Goal: Information Seeking & Learning: Compare options

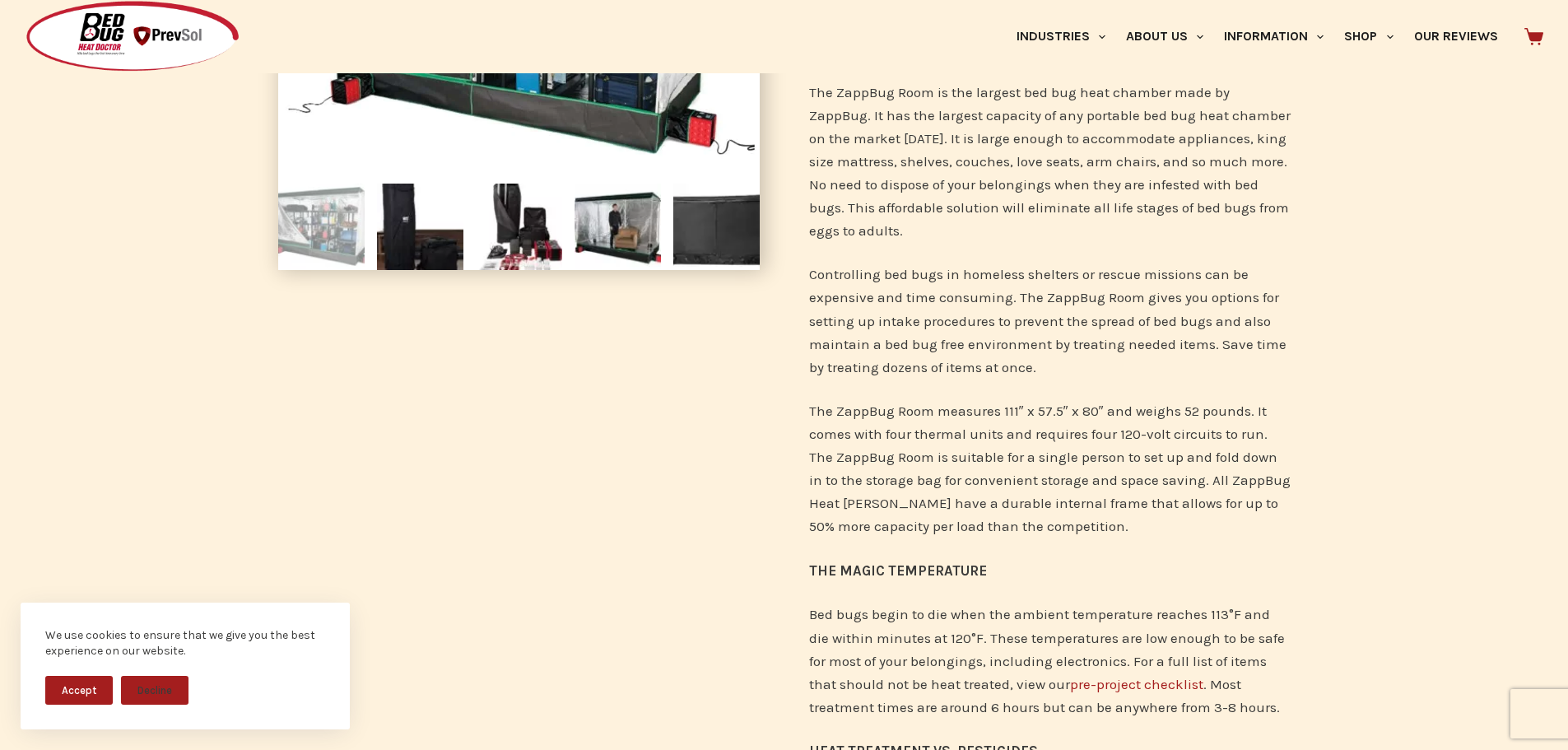
scroll to position [316, 0]
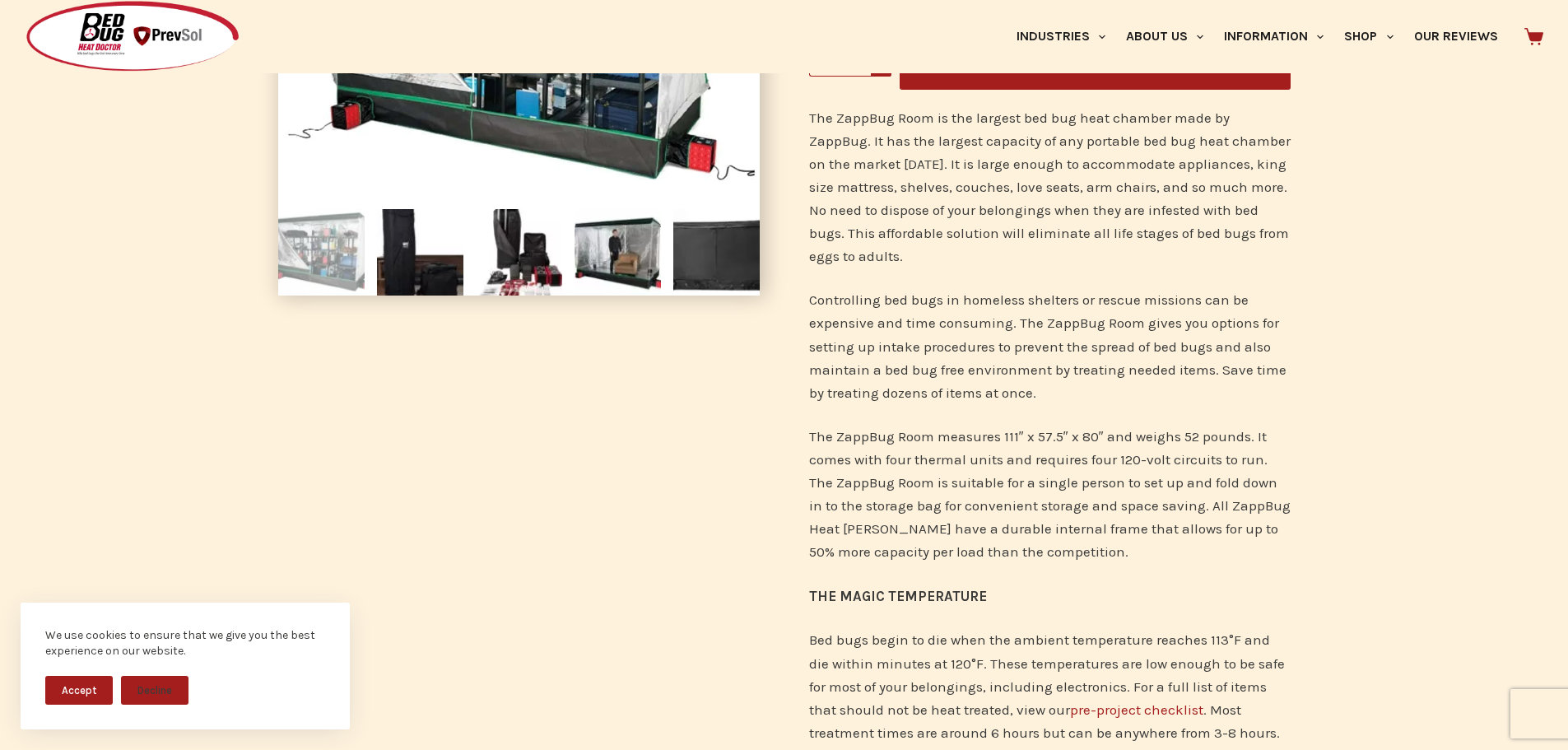
click at [1123, 714] on link "pre-project checklist" at bounding box center [1136, 709] width 133 height 17
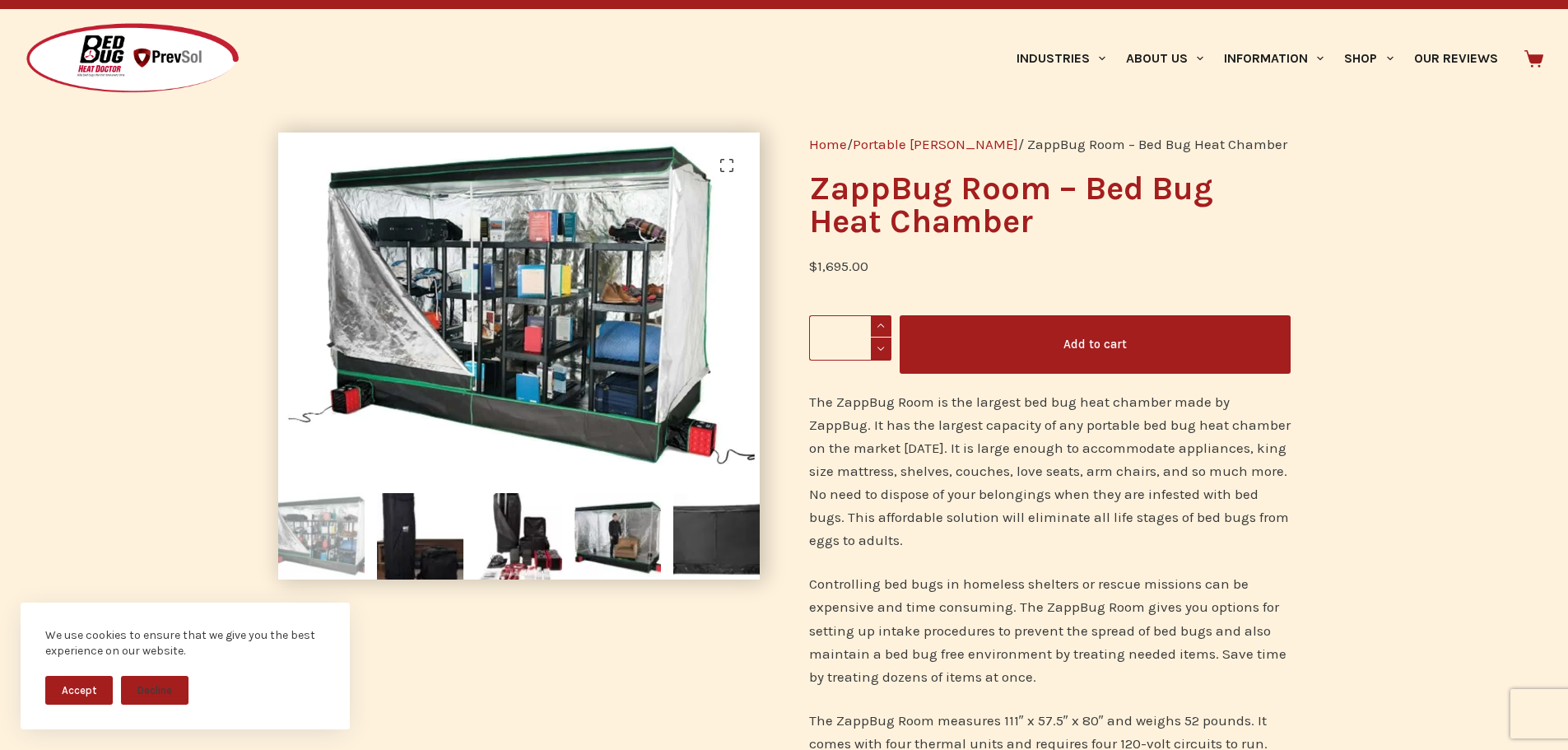
scroll to position [0, 0]
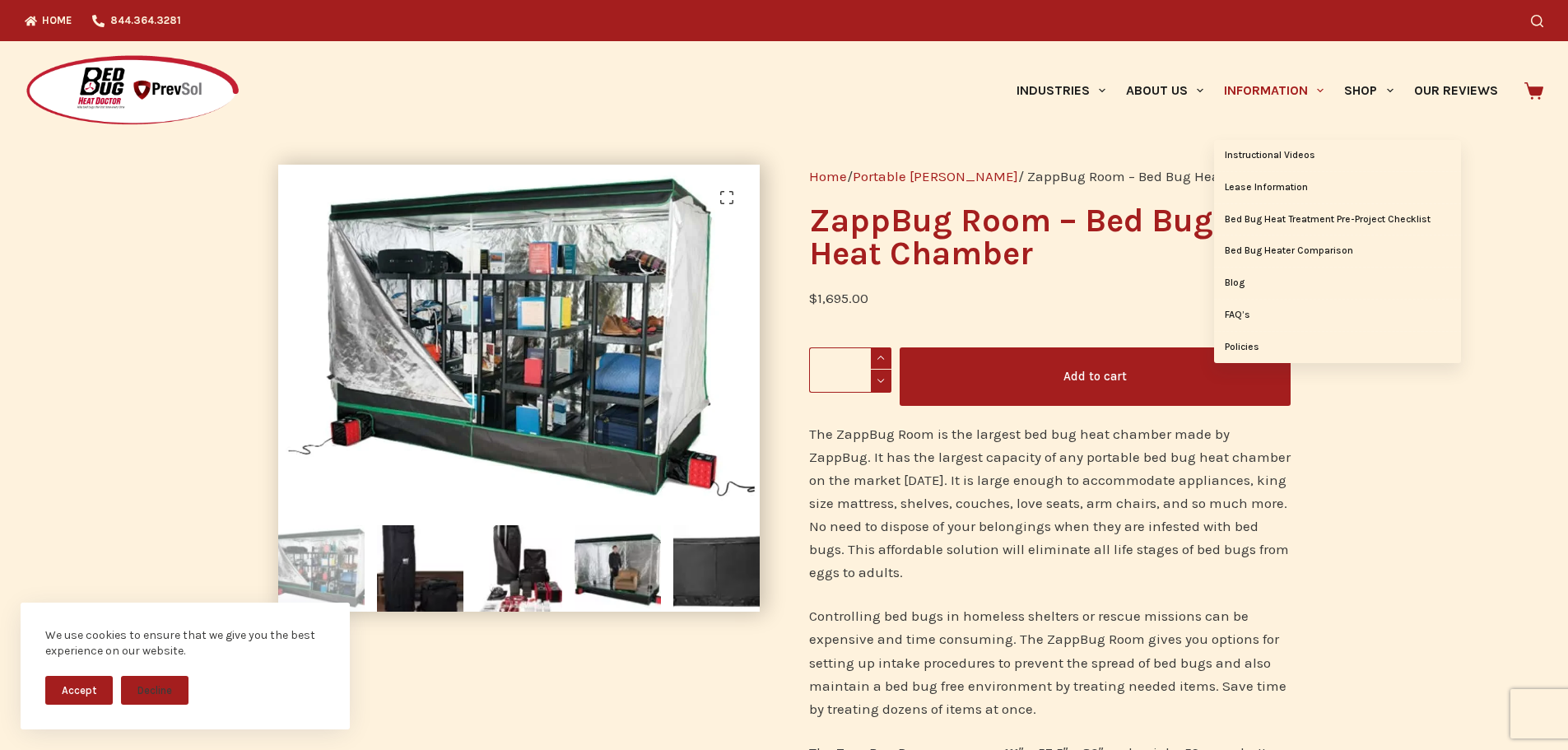
click at [1291, 78] on link "Information" at bounding box center [1273, 90] width 120 height 99
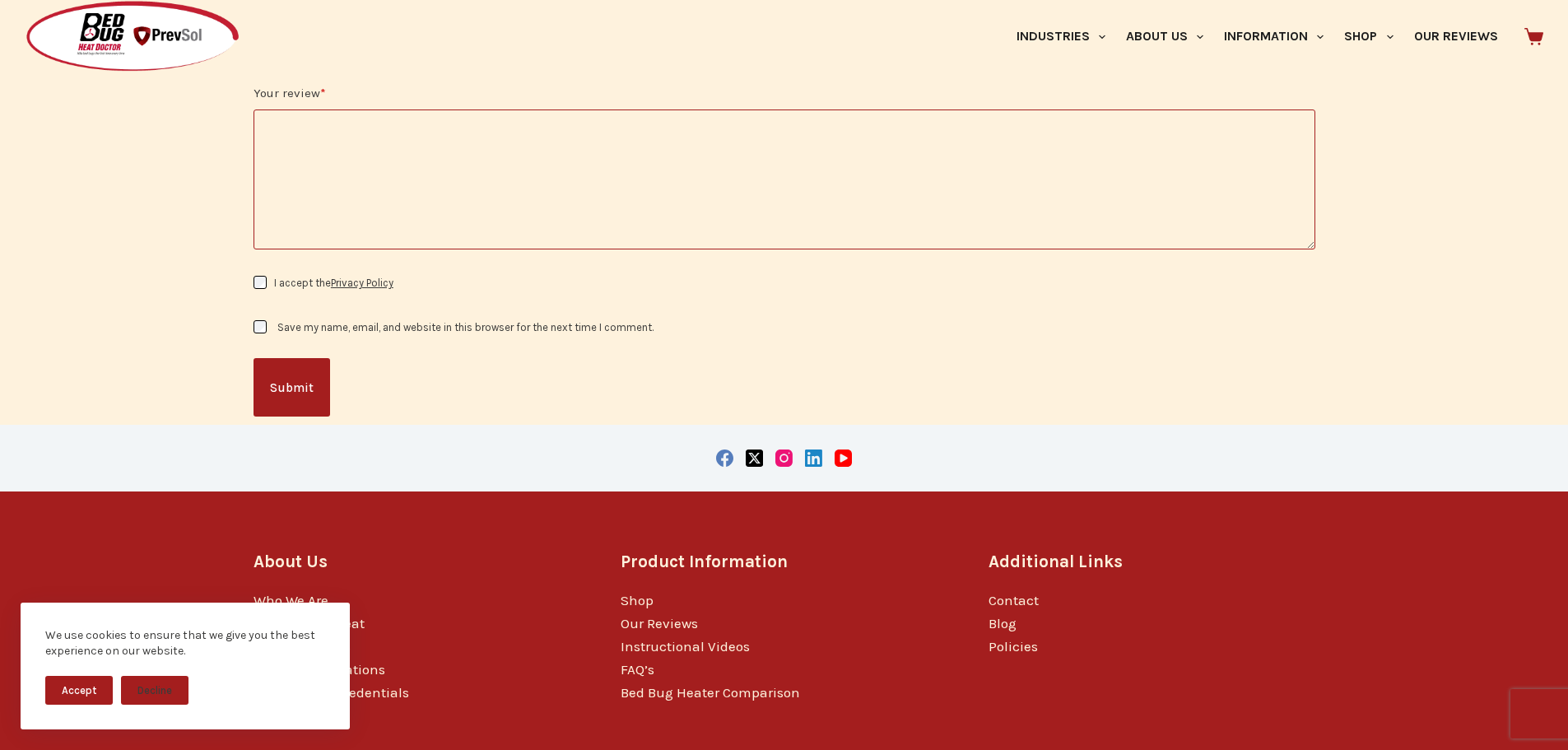
scroll to position [2045, 0]
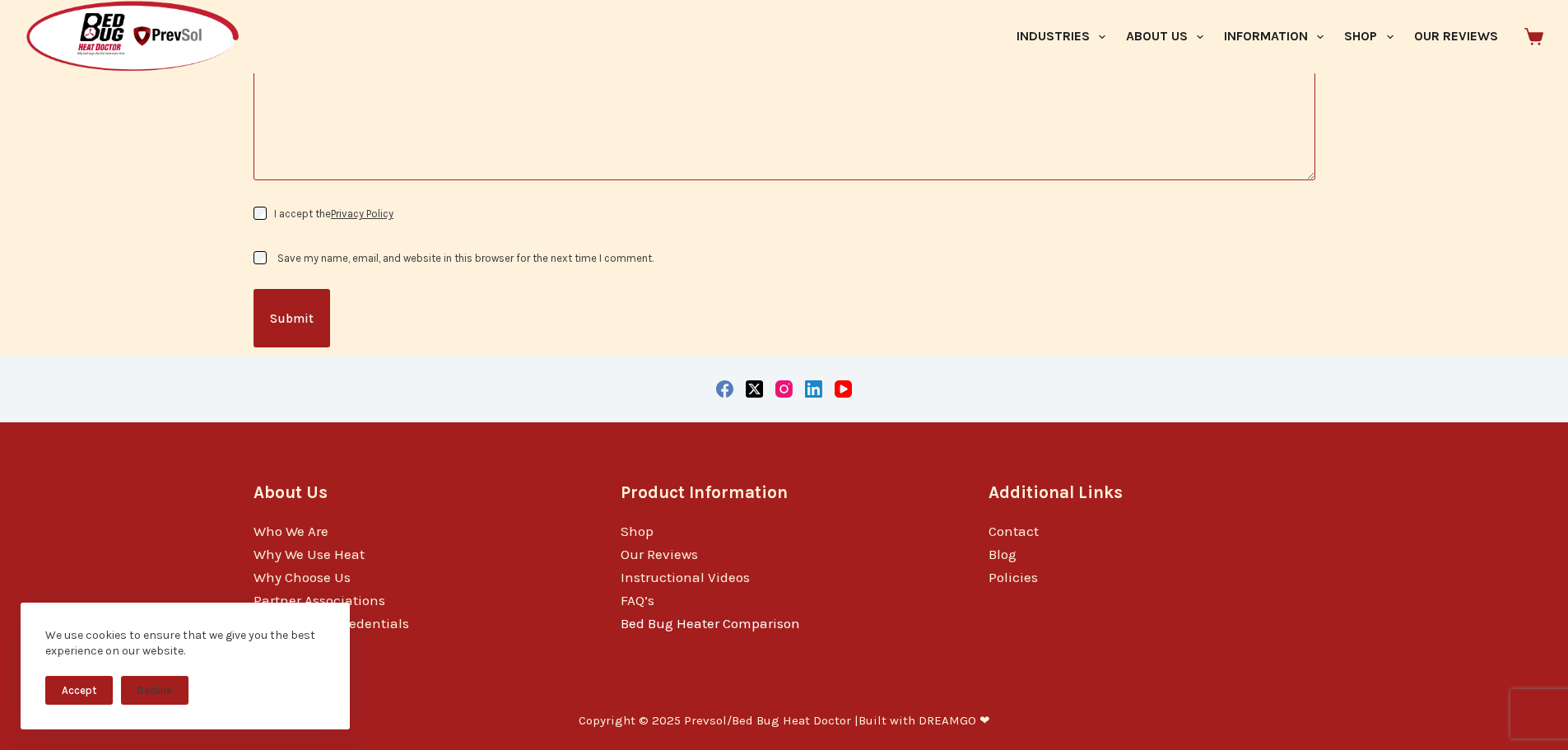
click at [762, 618] on link "Bed Bug Heater Comparison" at bounding box center [710, 623] width 180 height 17
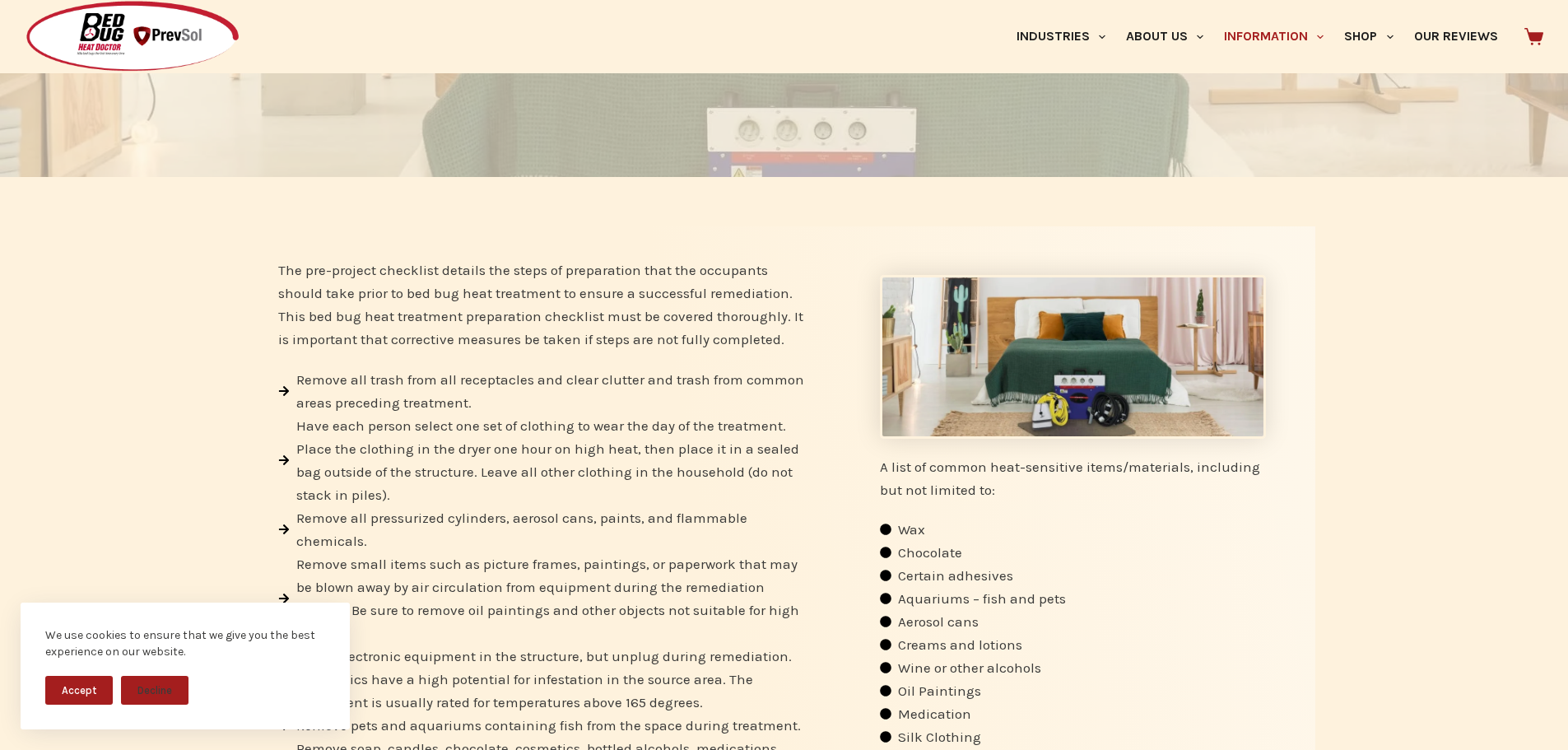
scroll to position [247, 0]
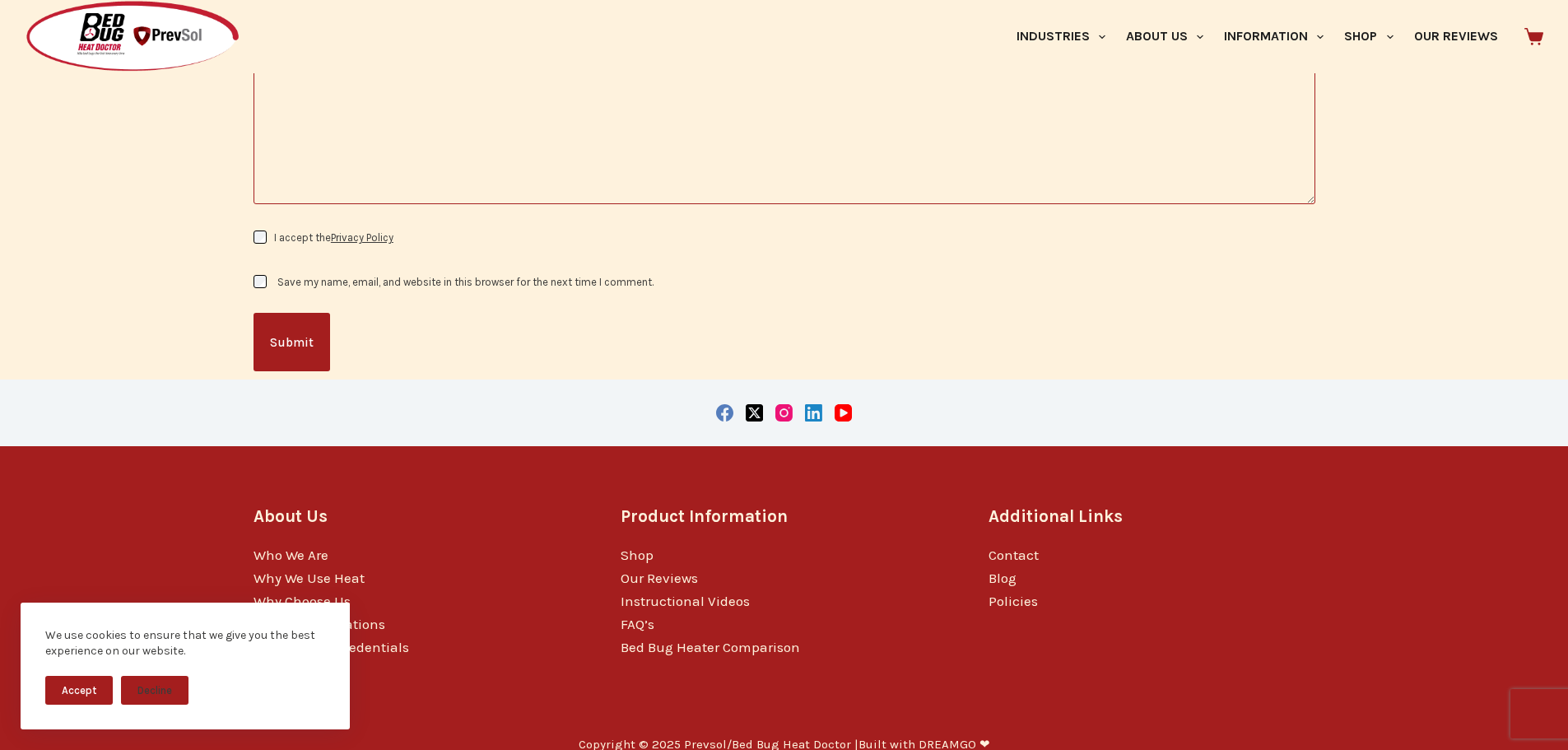
scroll to position [2045, 0]
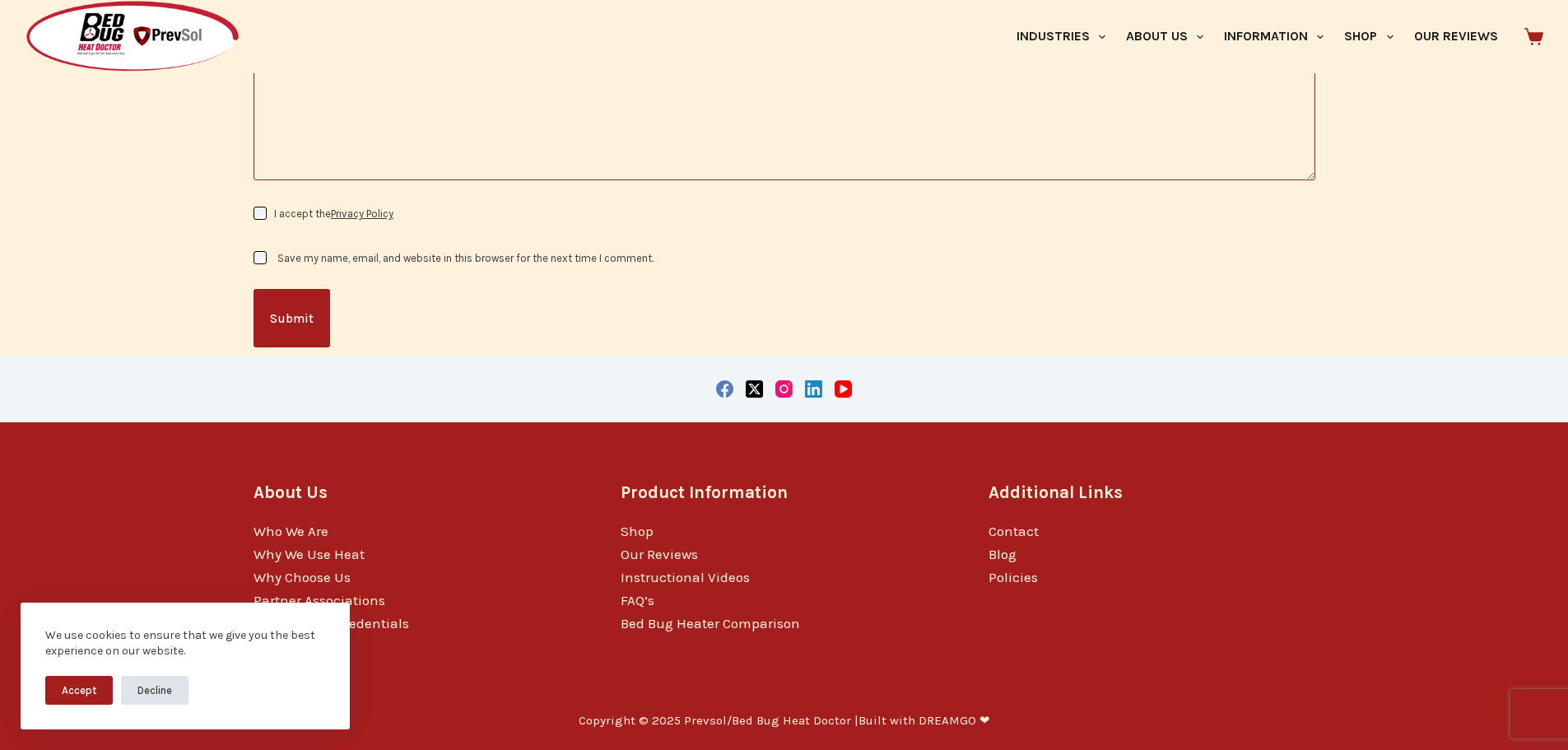
click at [148, 685] on button "Decline" at bounding box center [155, 690] width 68 height 29
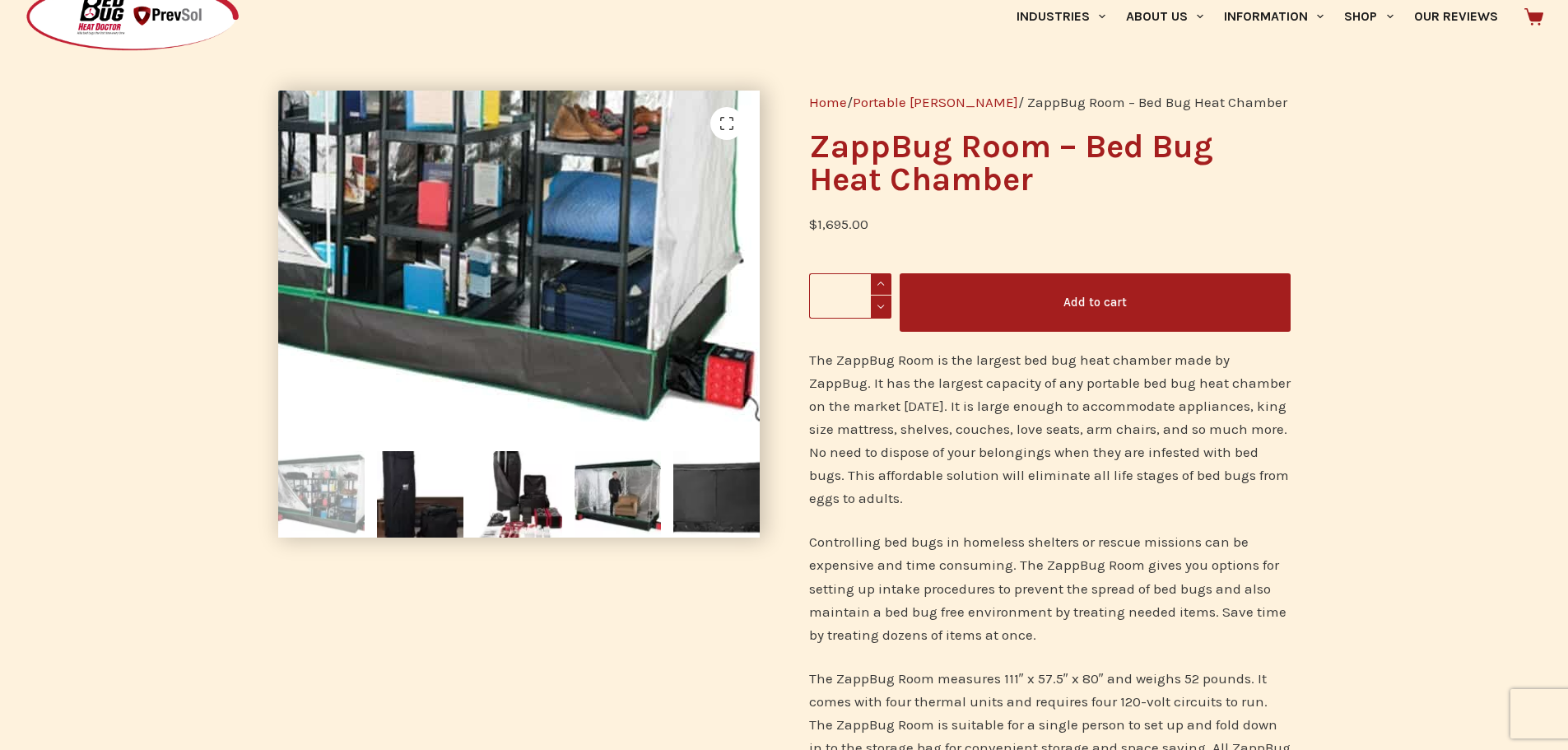
scroll to position [0, 0]
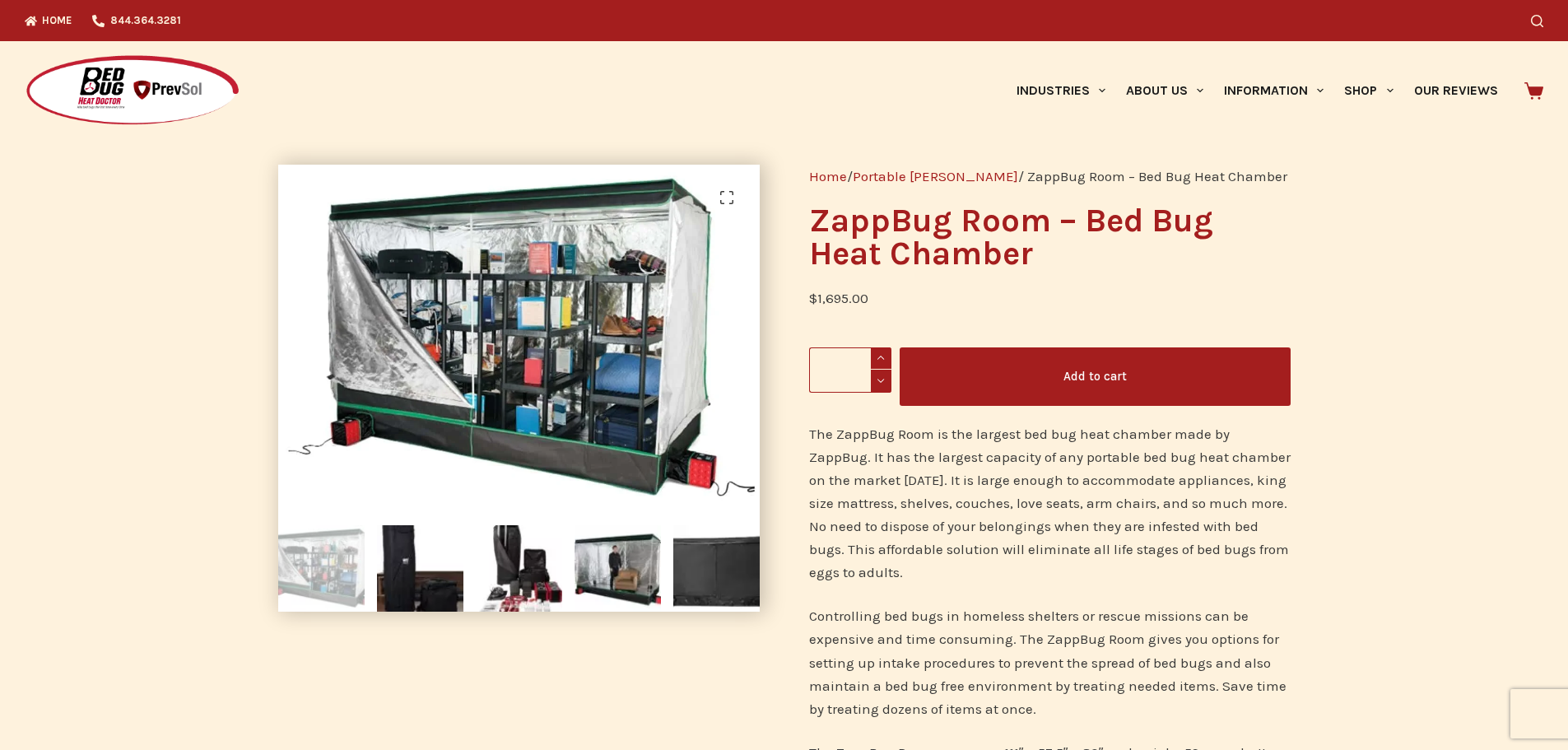
click at [321, 570] on img at bounding box center [321, 568] width 86 height 86
click at [408, 568] on img at bounding box center [420, 568] width 86 height 86
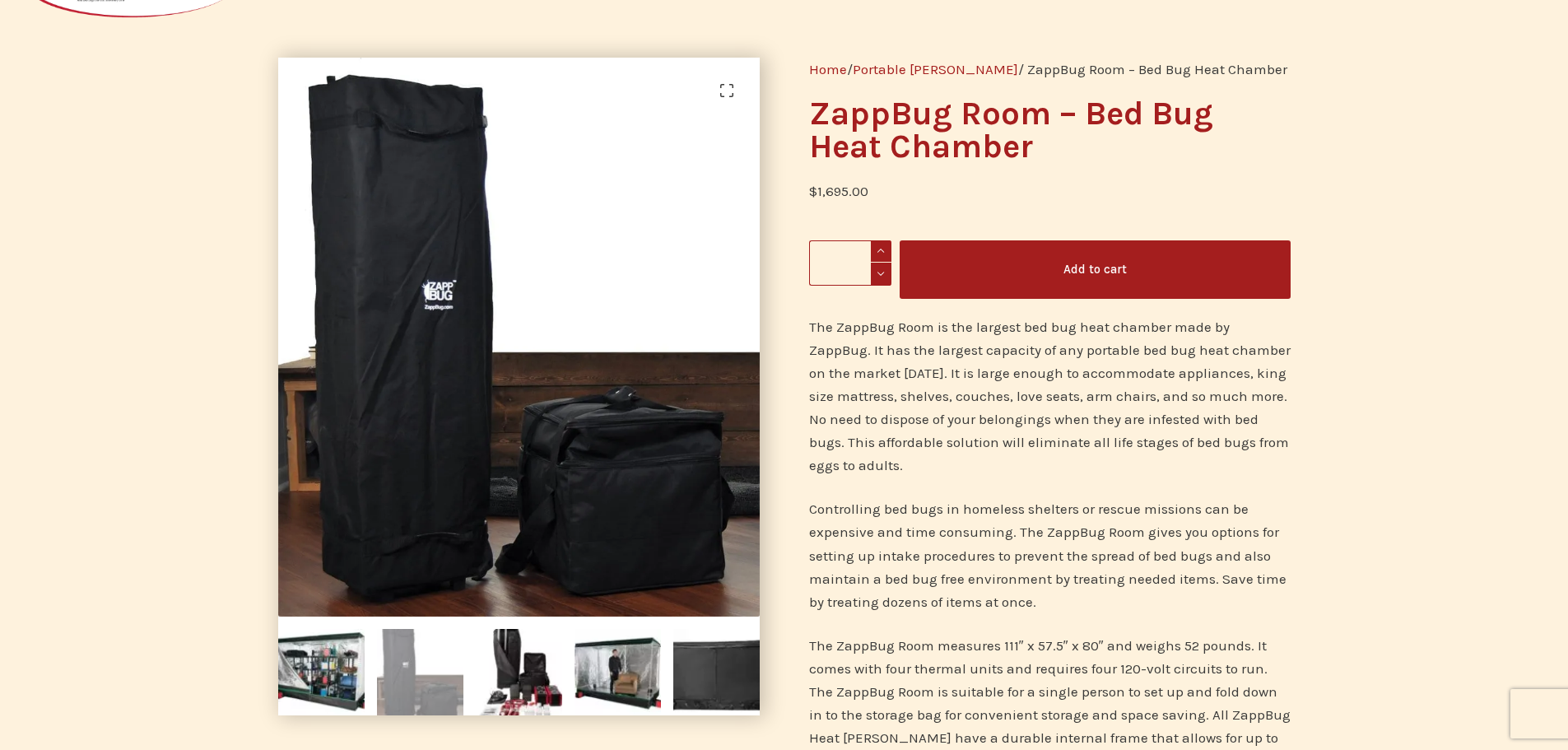
scroll to position [165, 0]
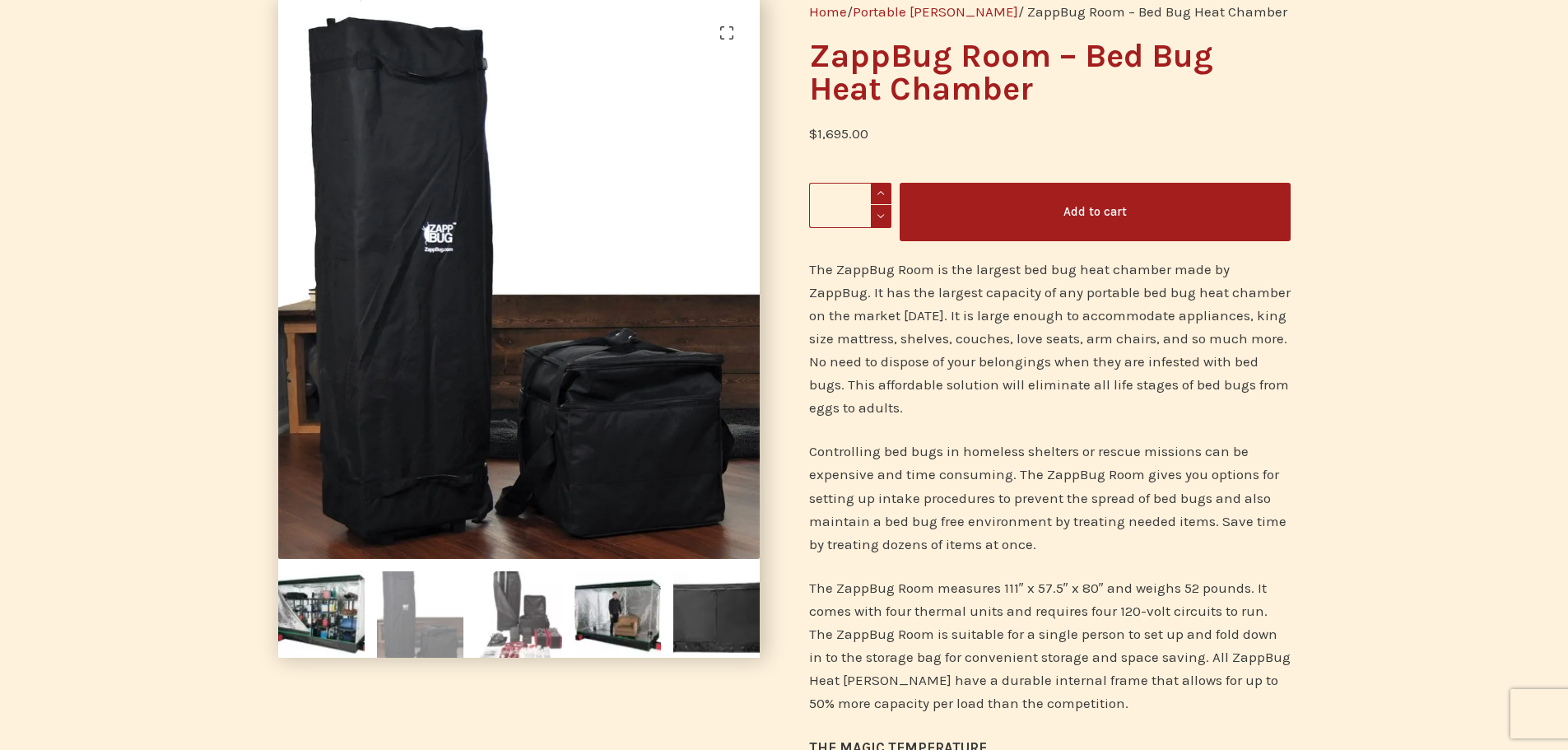
click at [539, 608] on img at bounding box center [519, 614] width 86 height 86
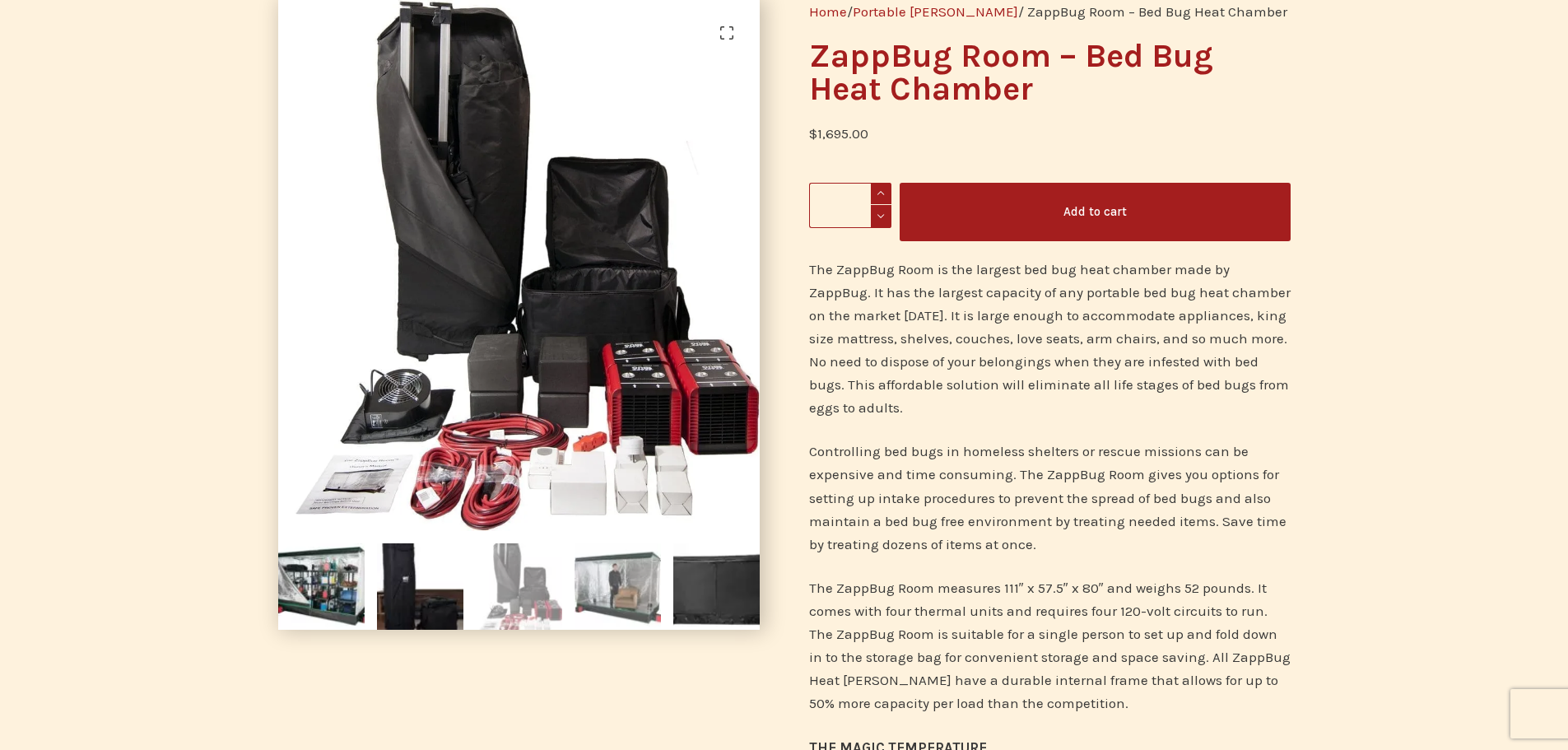
click at [623, 584] on img at bounding box center [618, 586] width 86 height 86
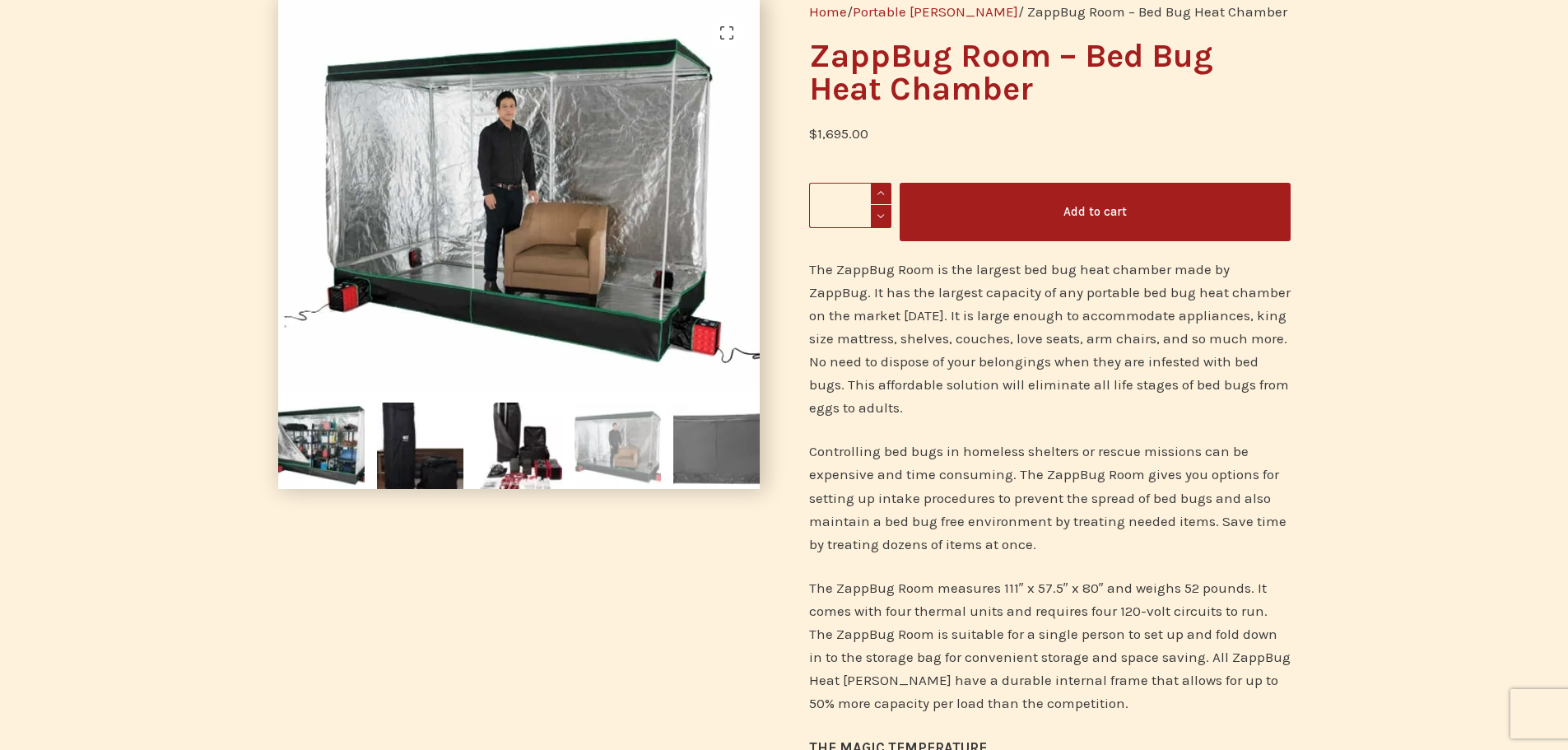
click at [733, 450] on img at bounding box center [716, 445] width 86 height 86
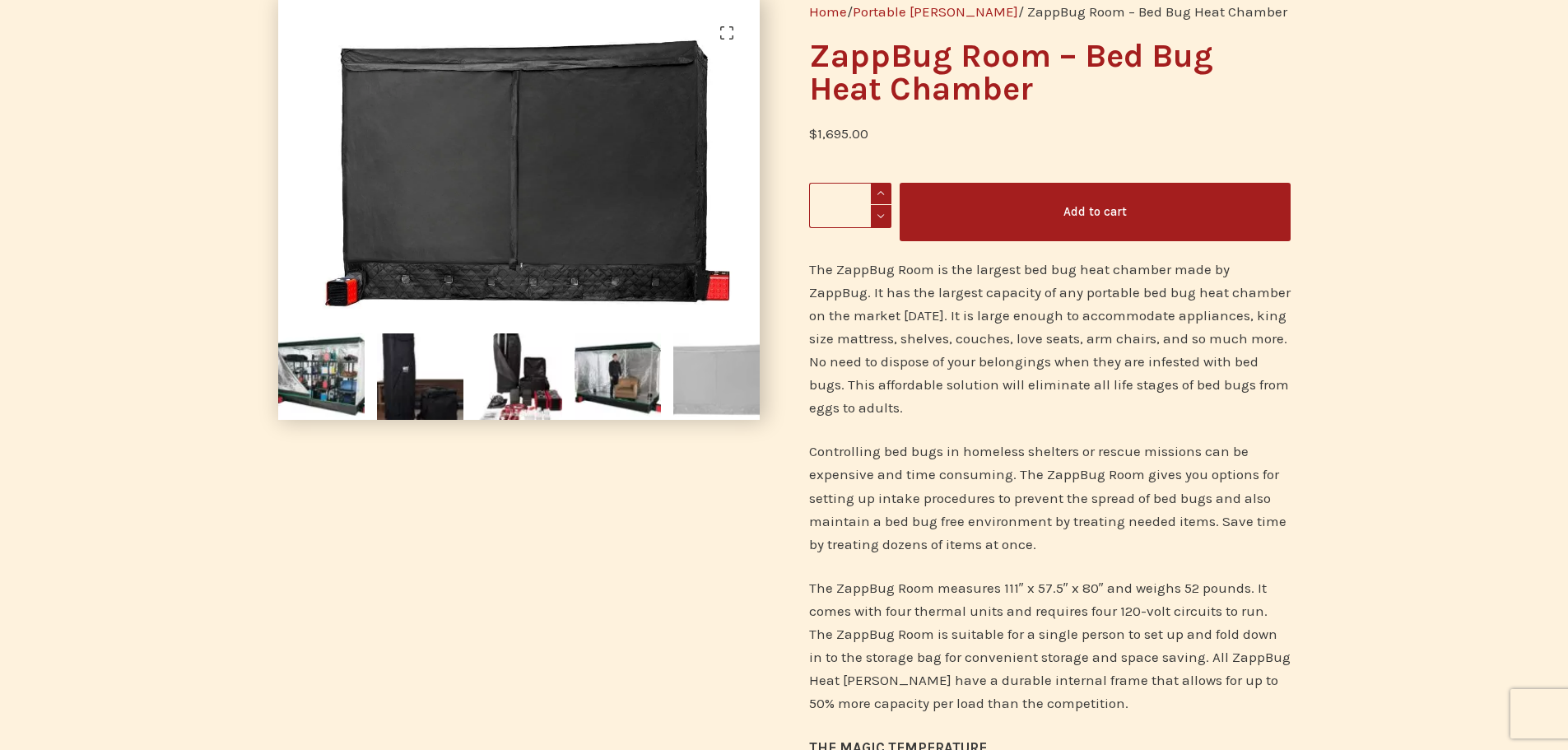
click at [725, 372] on img at bounding box center [716, 377] width 86 height 86
click at [592, 360] on img at bounding box center [618, 377] width 86 height 86
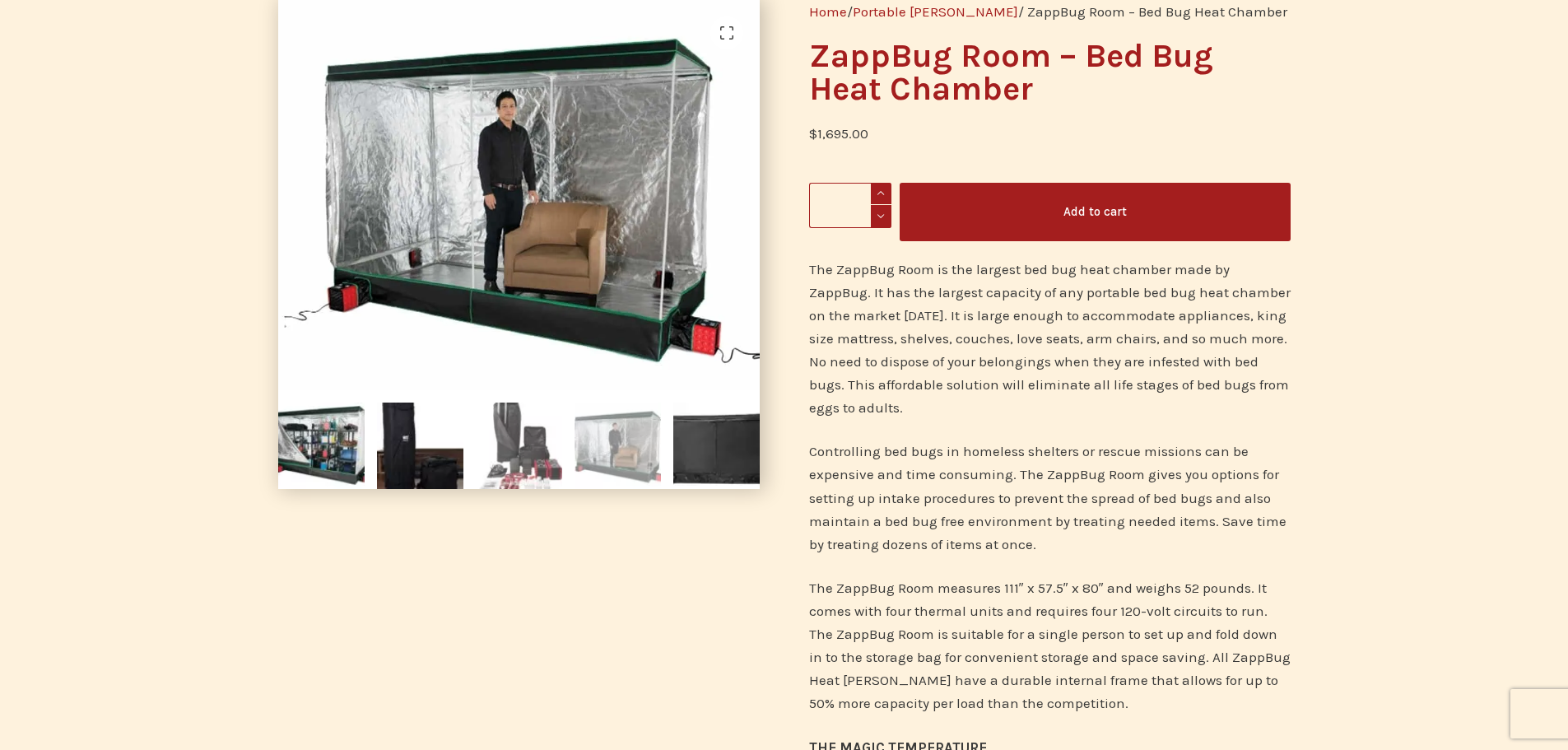
click at [503, 449] on img at bounding box center [519, 445] width 86 height 86
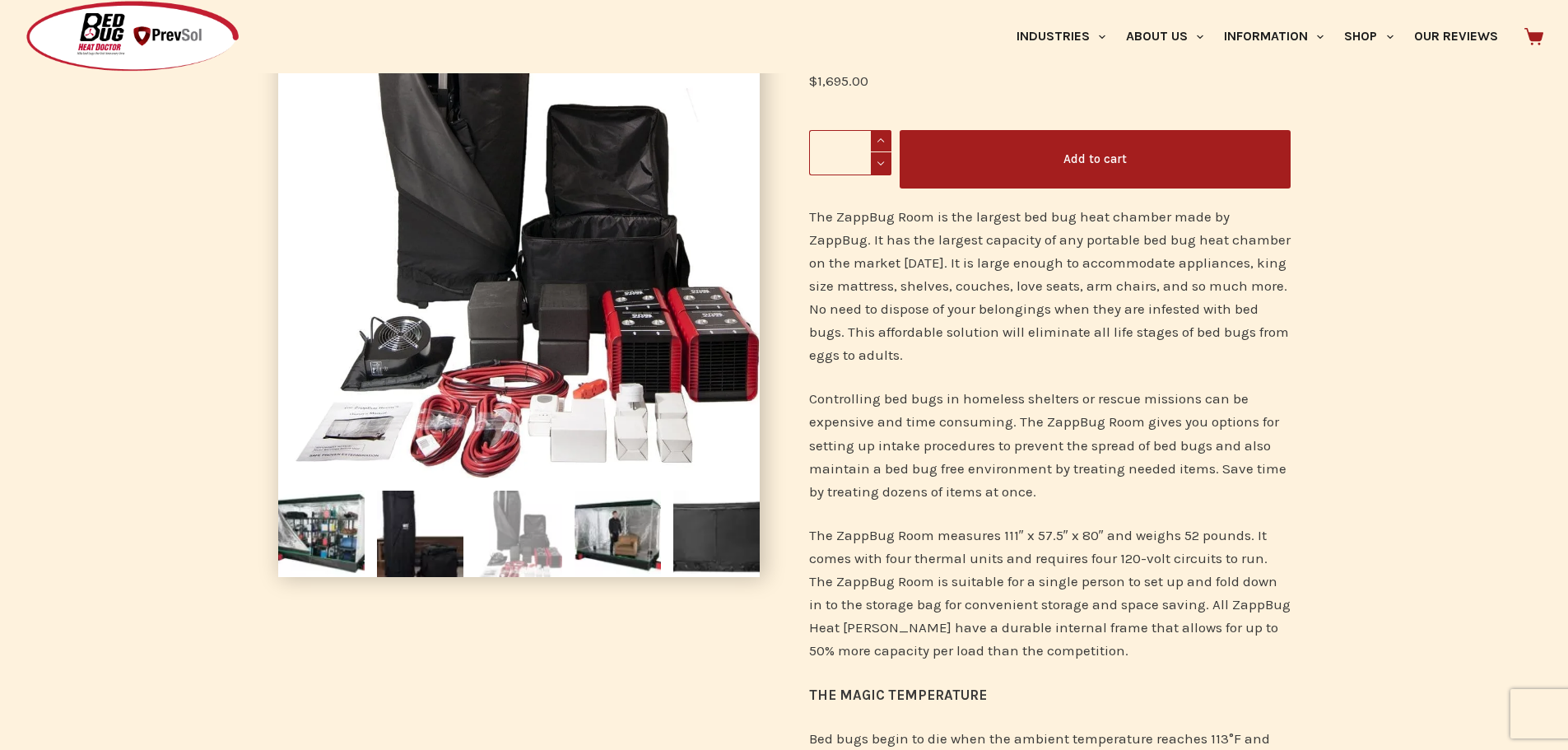
scroll to position [0, 0]
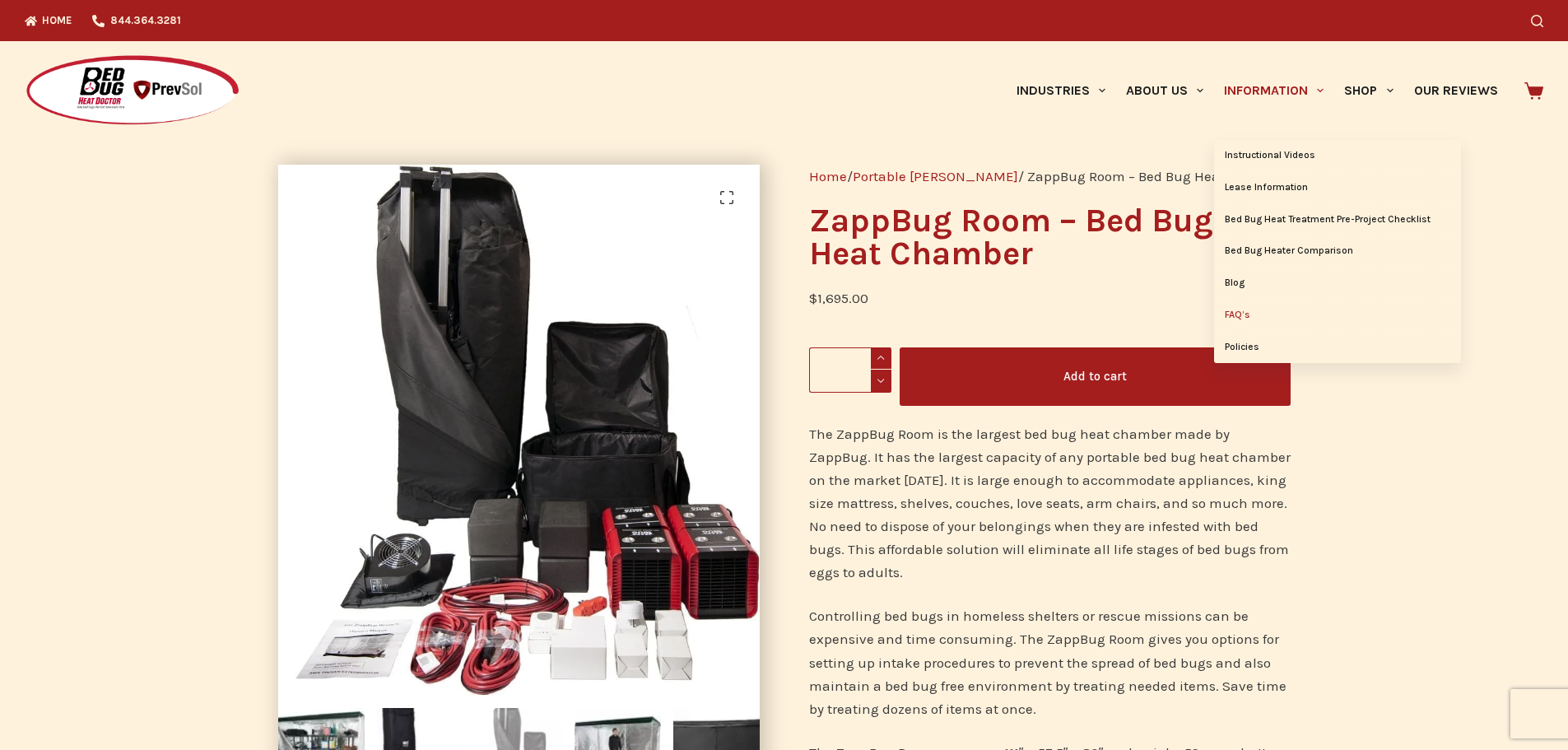
click at [1233, 310] on link "FAQ’s" at bounding box center [1337, 315] width 247 height 31
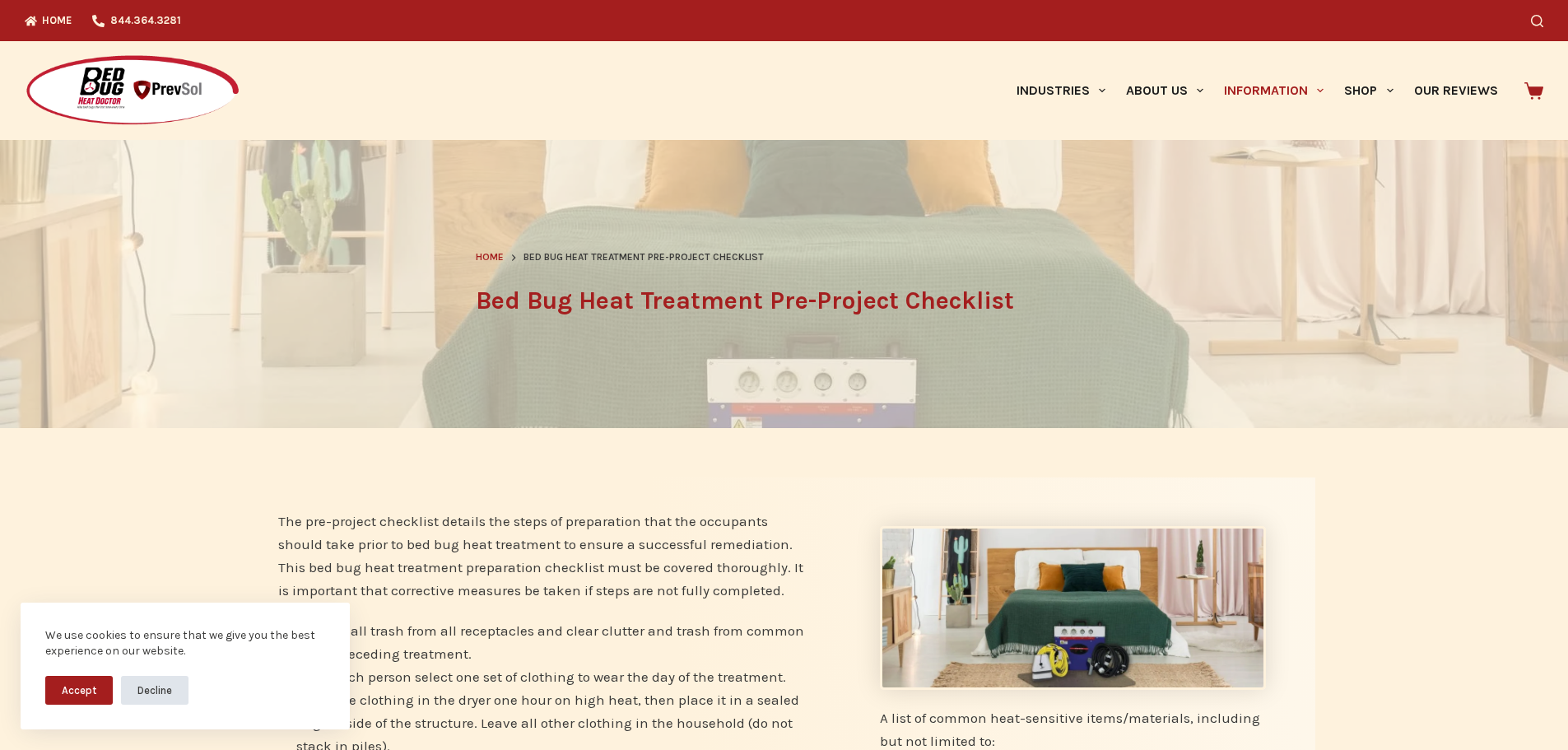
click at [161, 687] on button "Decline" at bounding box center [155, 690] width 68 height 29
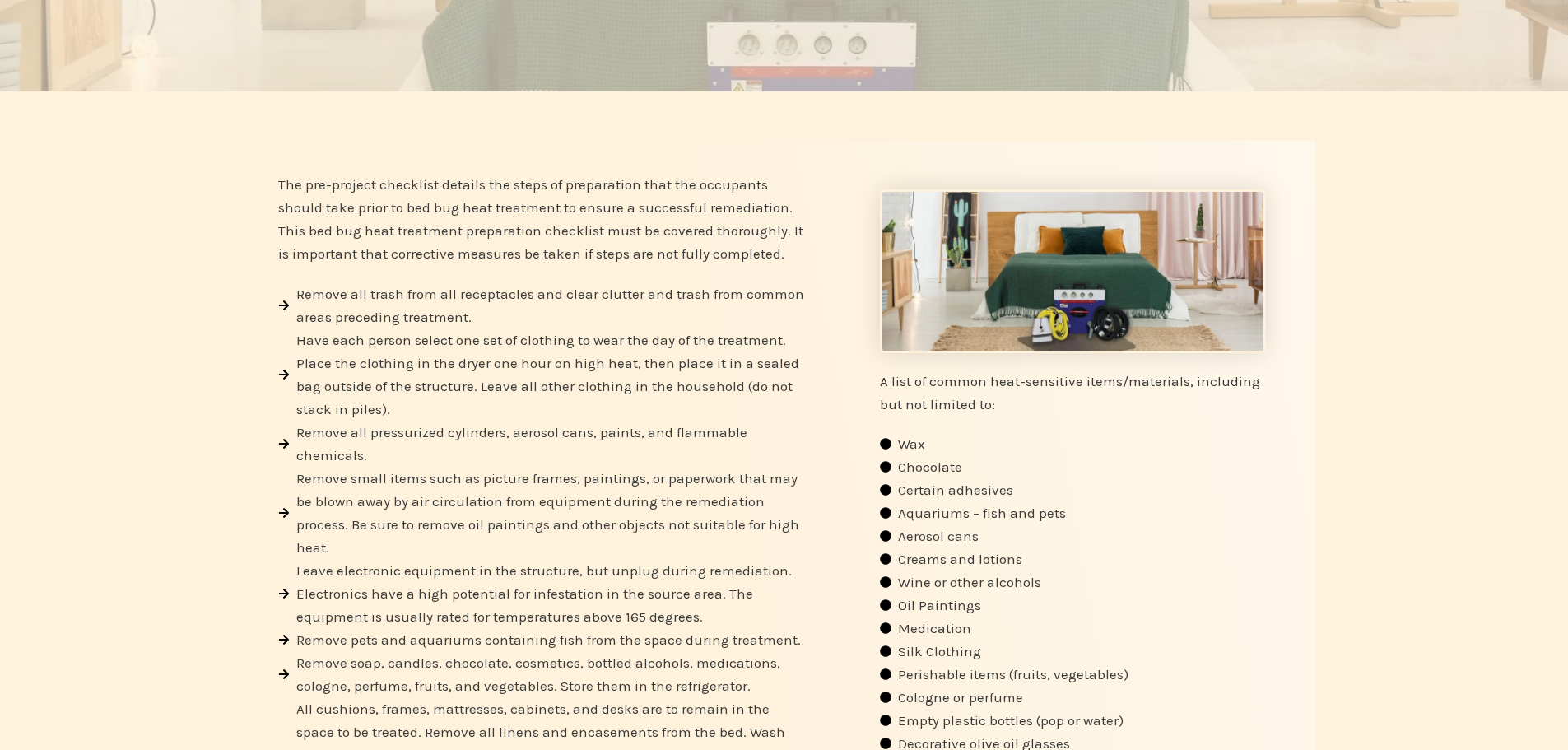
scroll to position [82, 0]
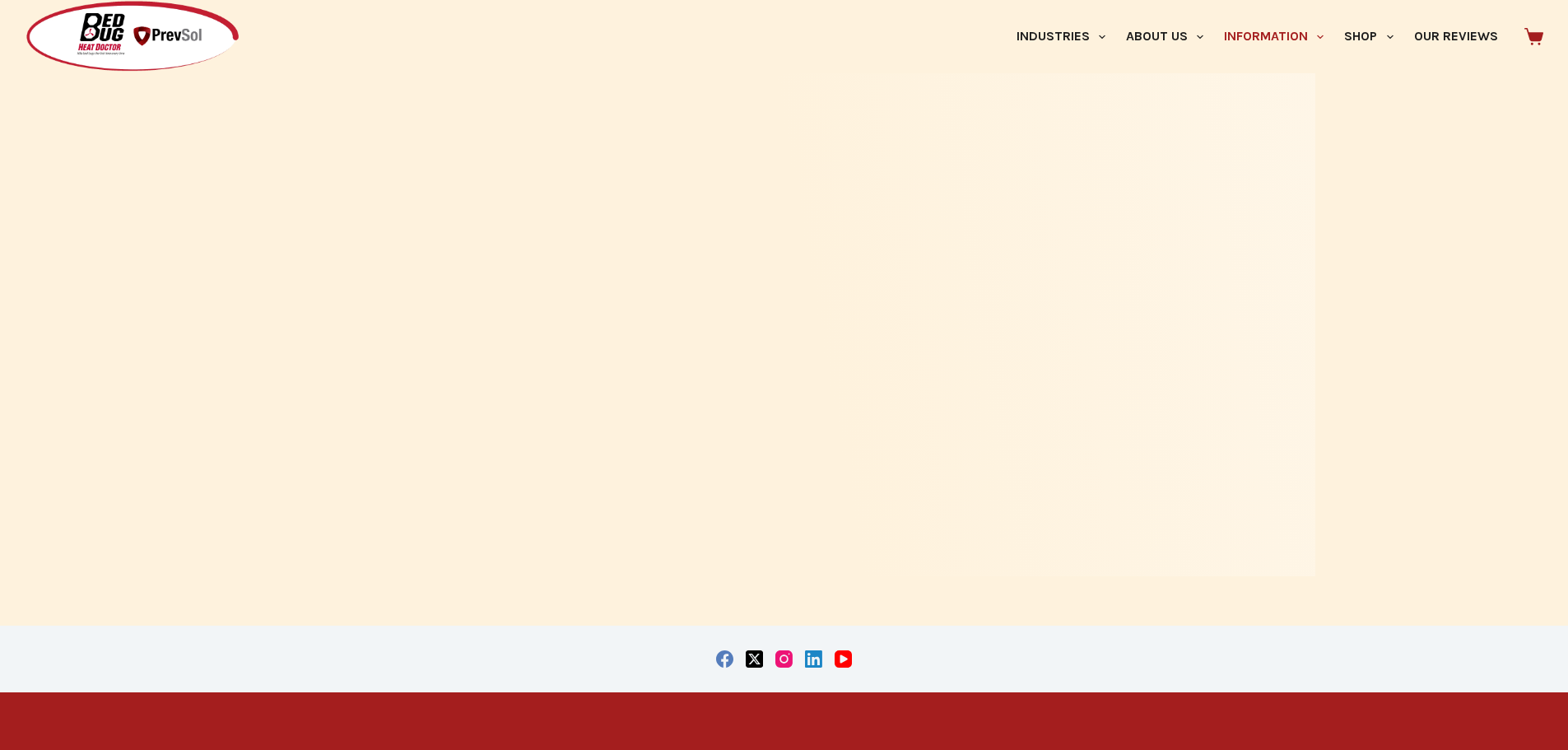
scroll to position [1564, 0]
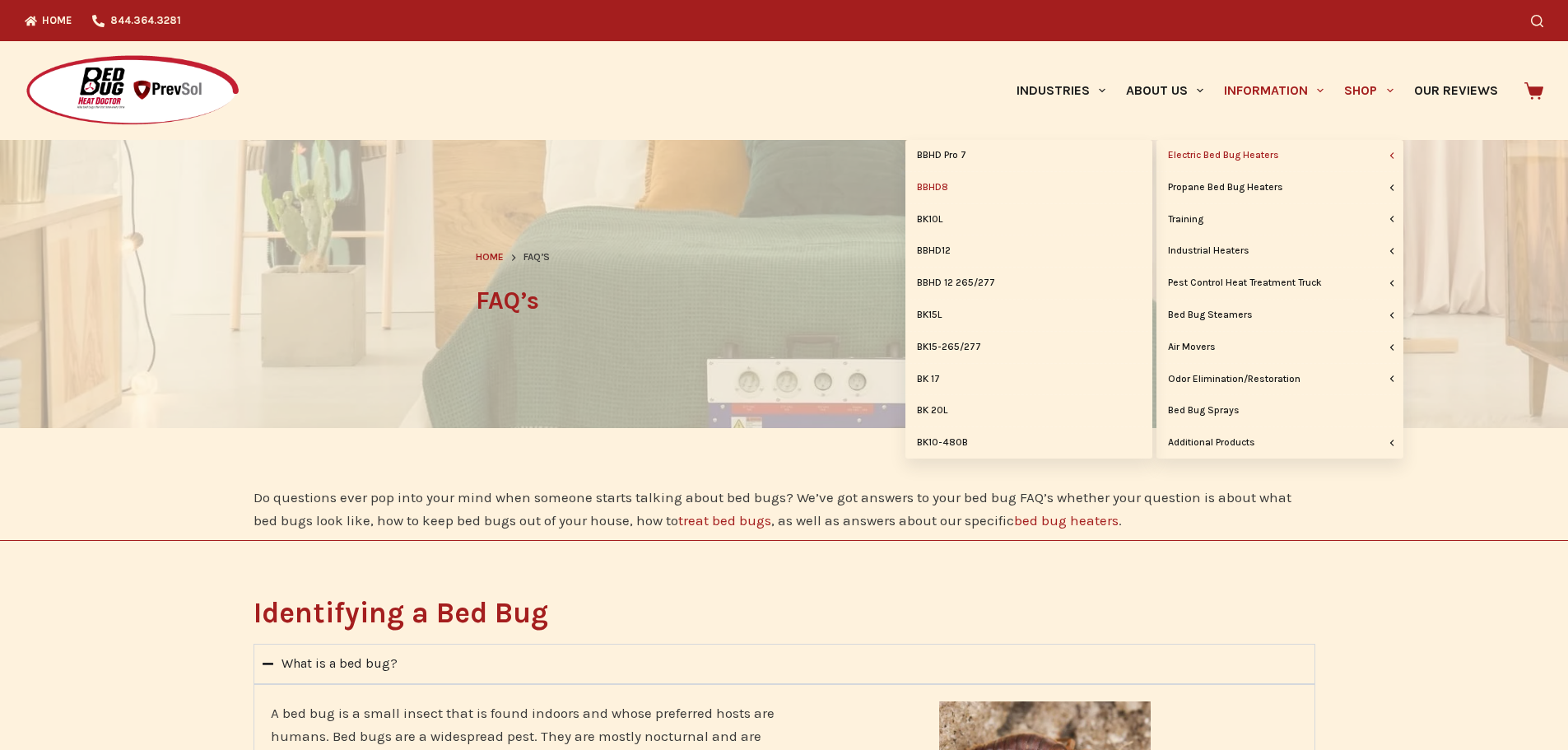
click at [943, 191] on link "BBHD8" at bounding box center [1029, 188] width 247 height 31
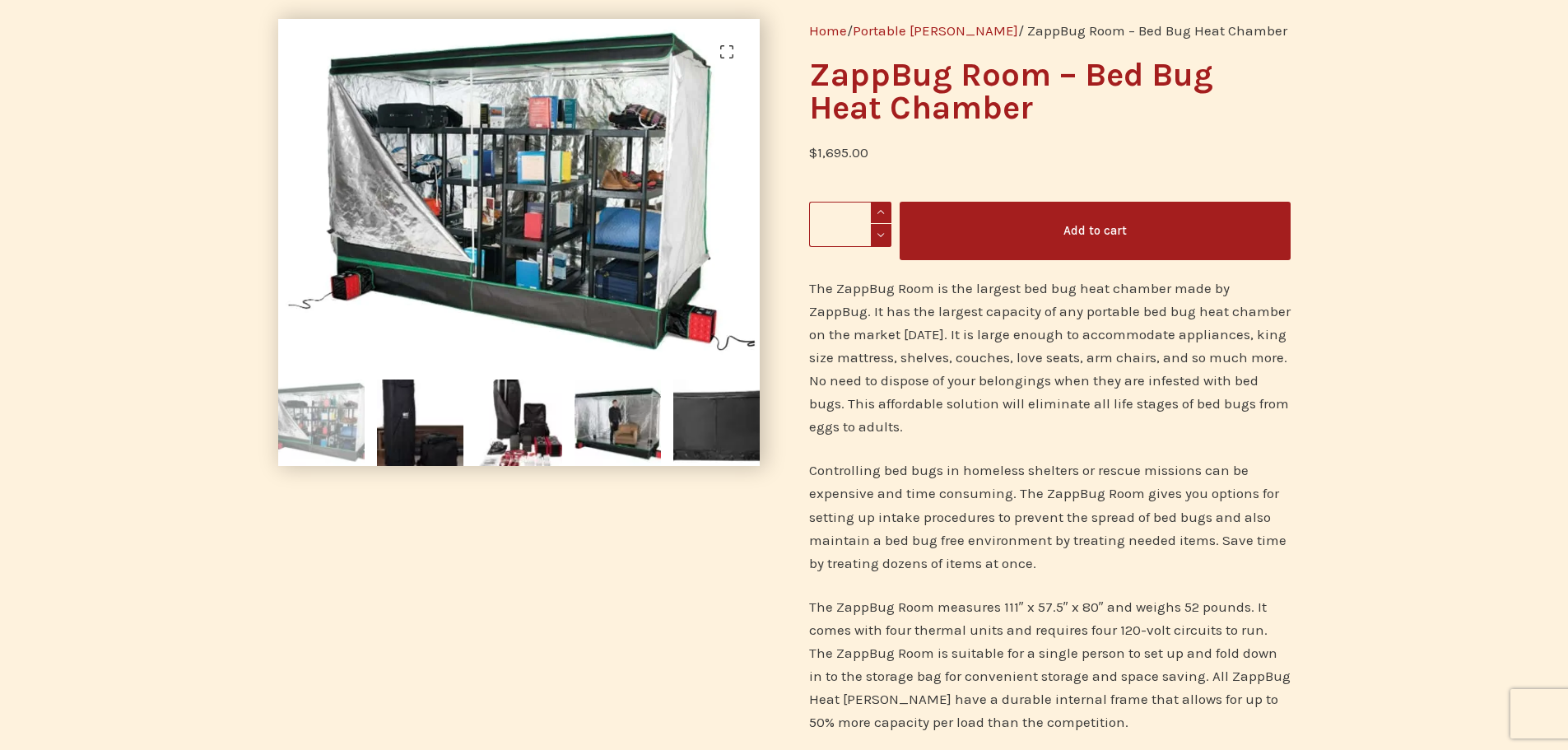
scroll to position [165, 0]
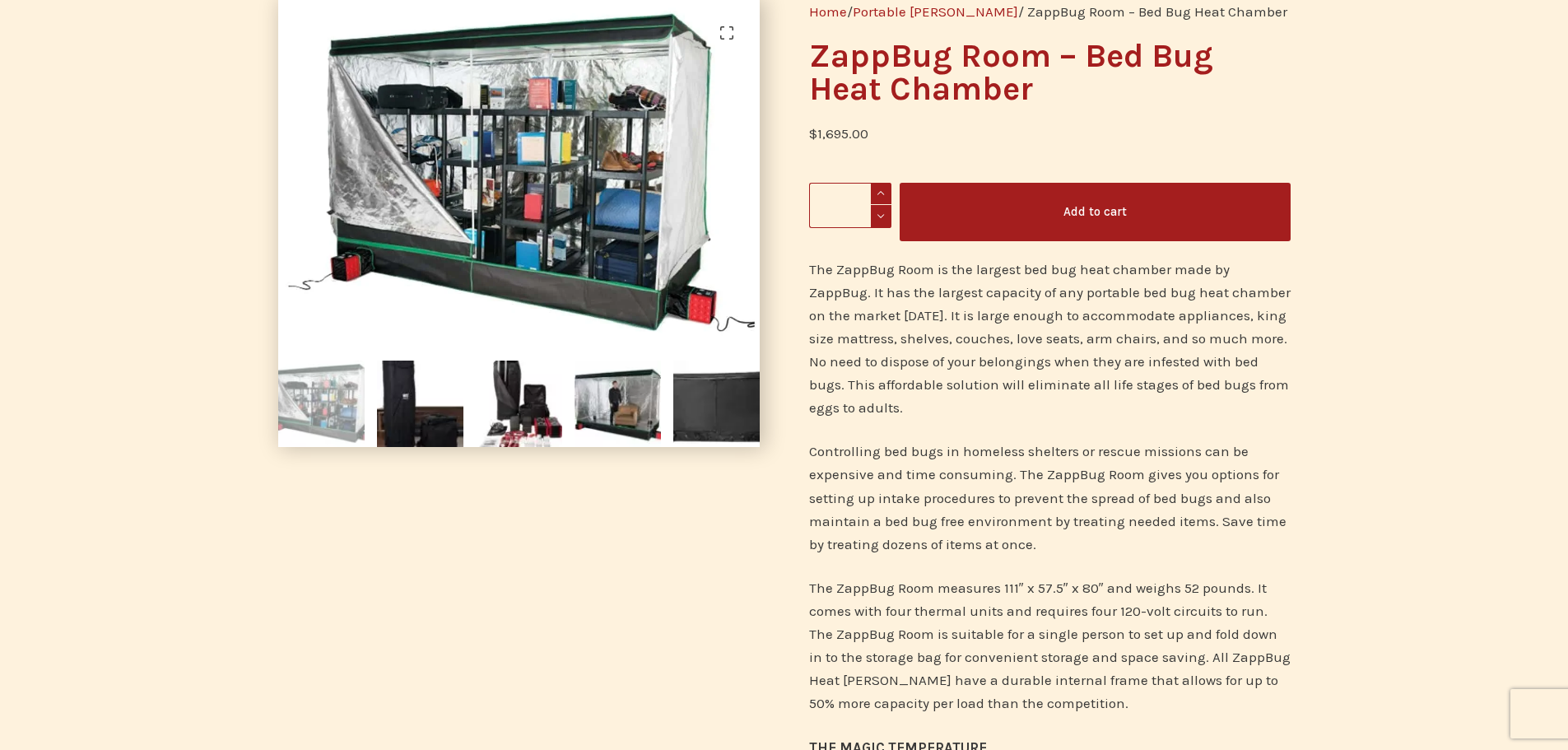
drag, startPoint x: 1312, startPoint y: 543, endPoint x: 1148, endPoint y: 543, distance: 164.0
click at [1148, 543] on p "Controlling bed bugs in homeless shelters or rescue missions can be expensive a…" at bounding box center [1050, 497] width 482 height 115
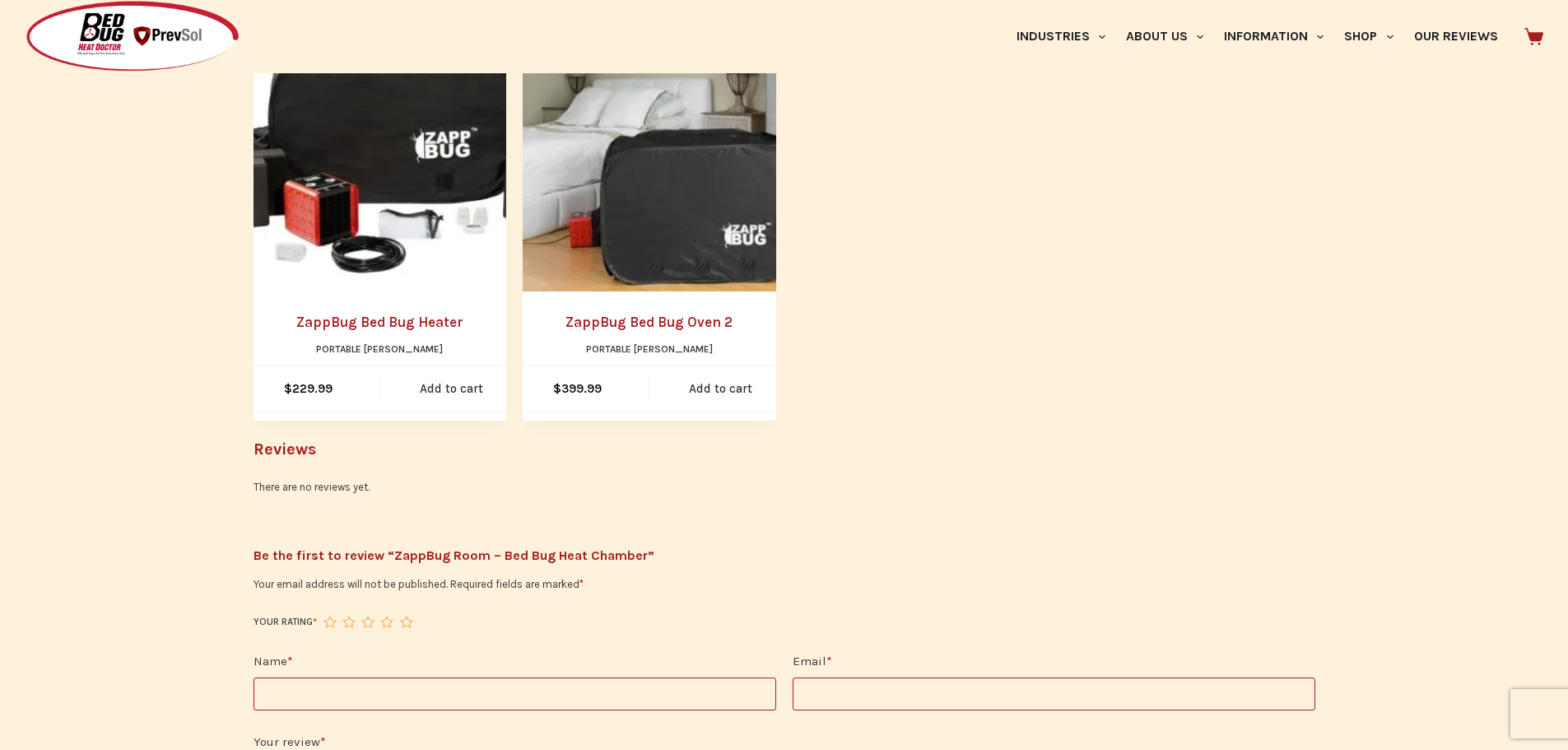
scroll to position [1234, 0]
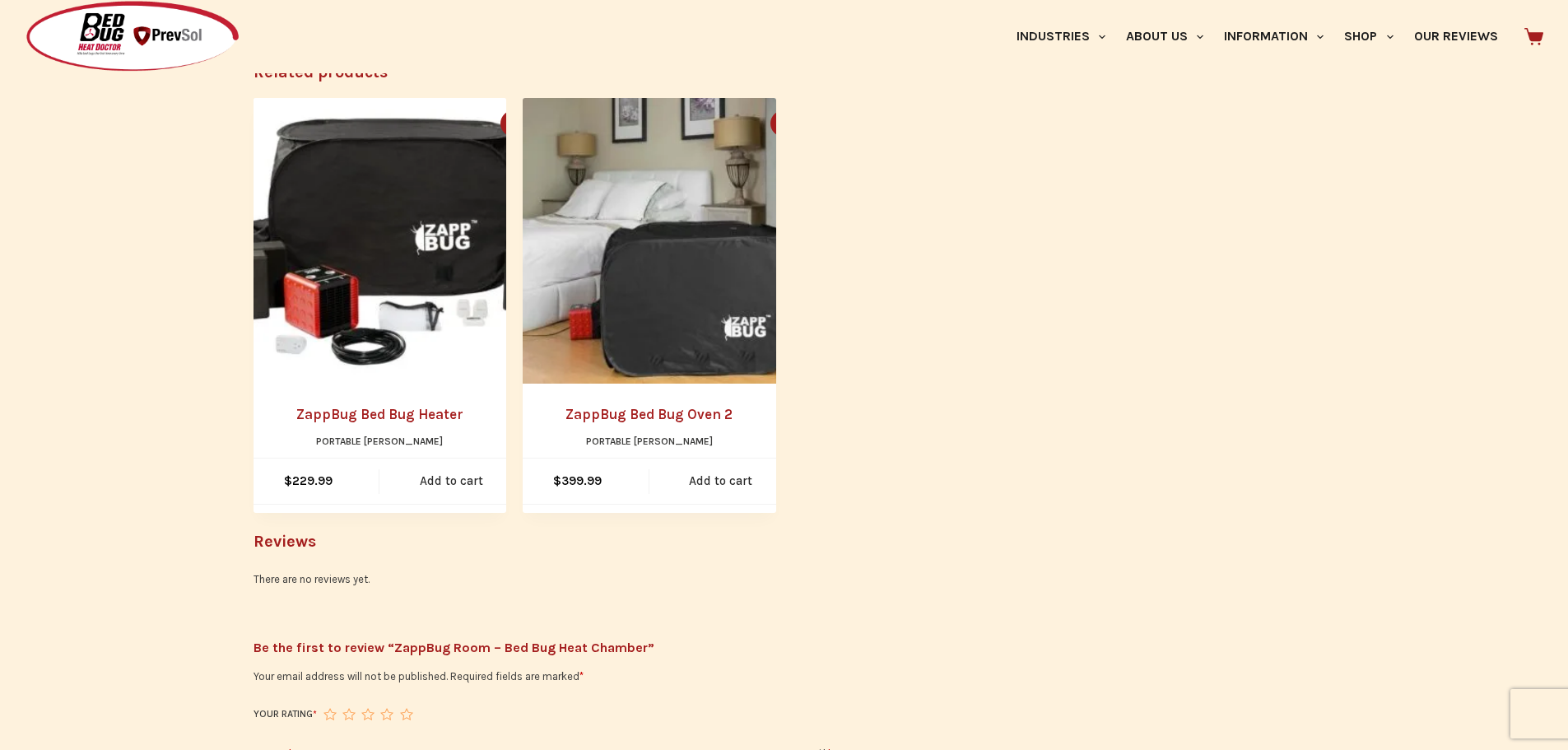
click at [392, 409] on link "ZappBug Bed Bug Heater" at bounding box center [380, 415] width 253 height 22
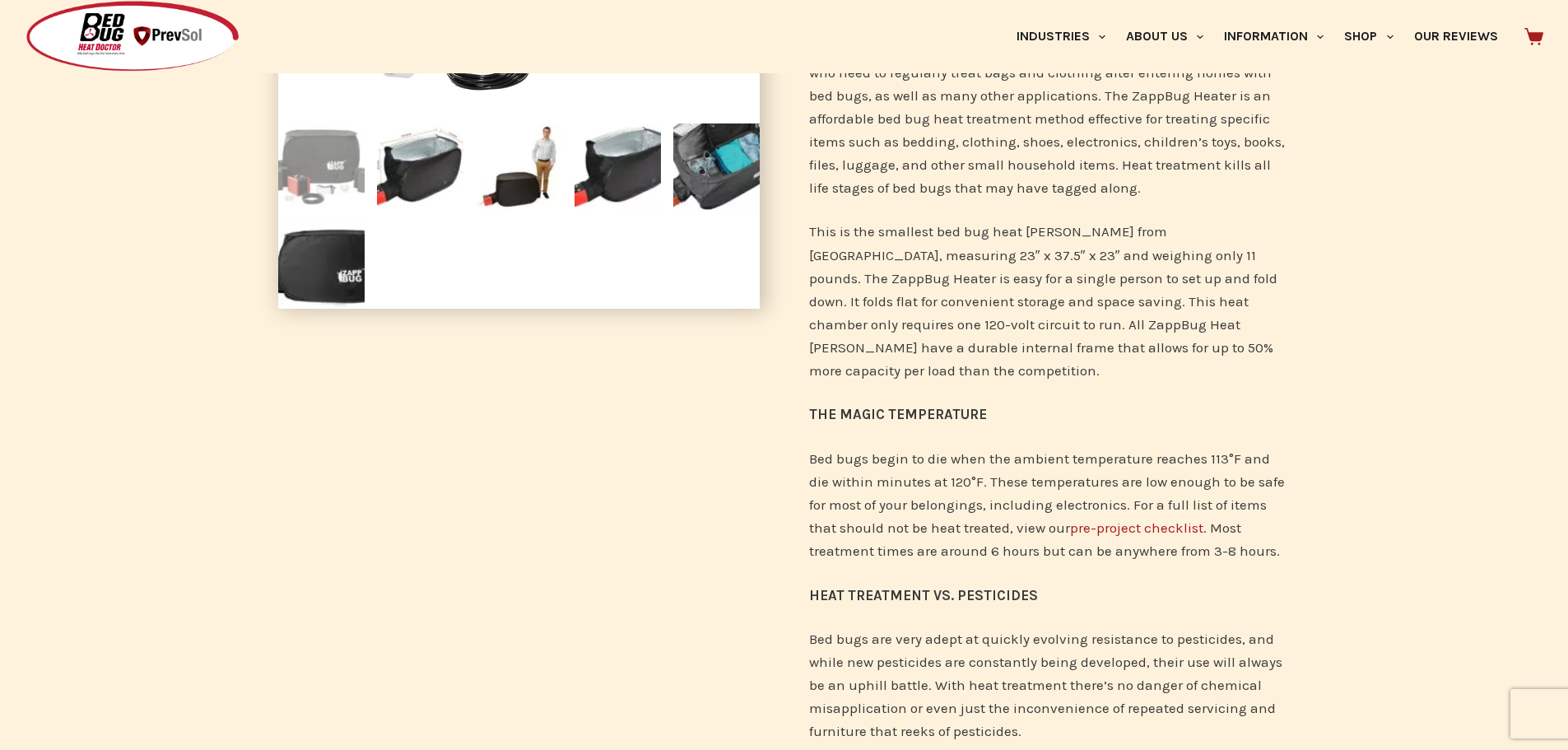
scroll to position [411, 0]
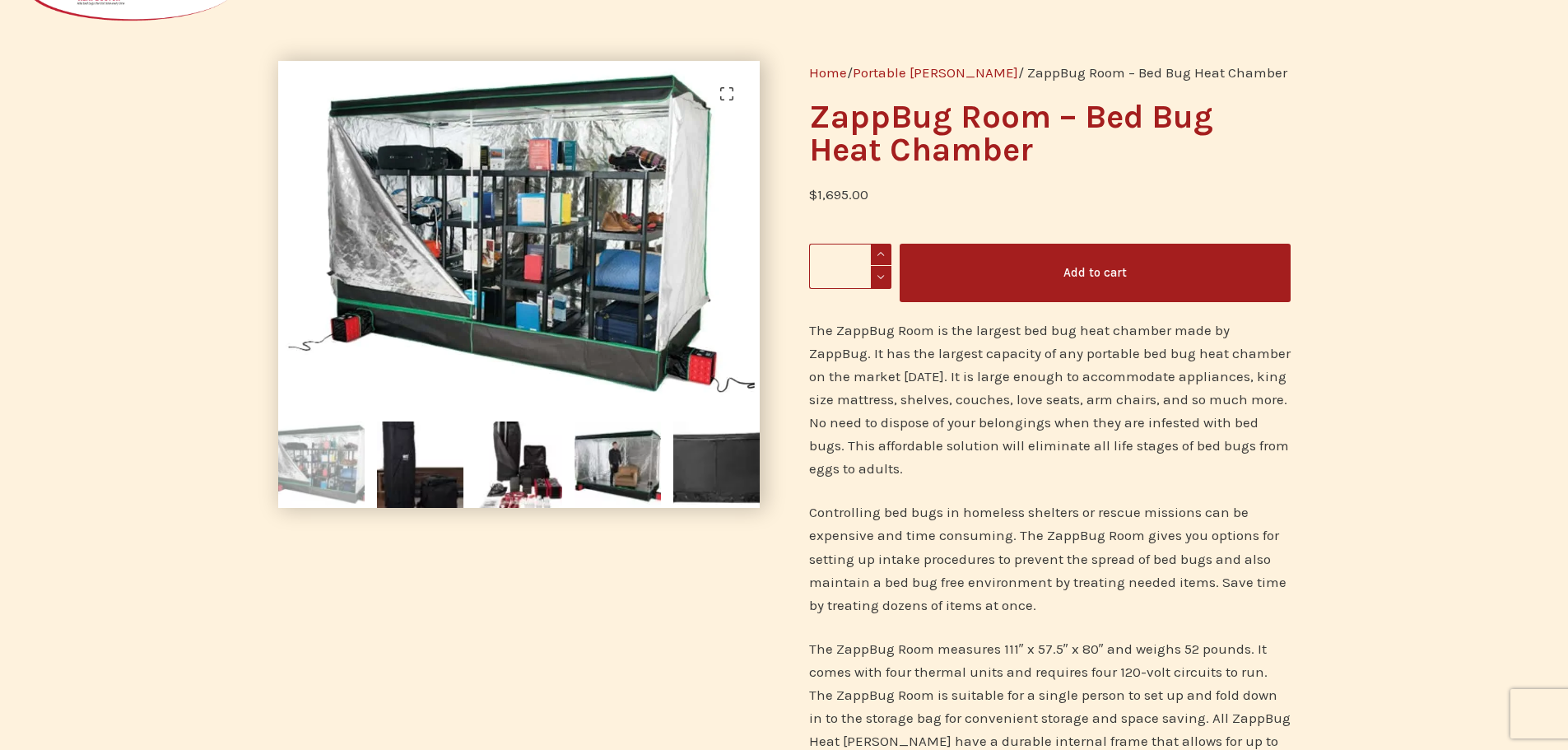
scroll to position [82, 0]
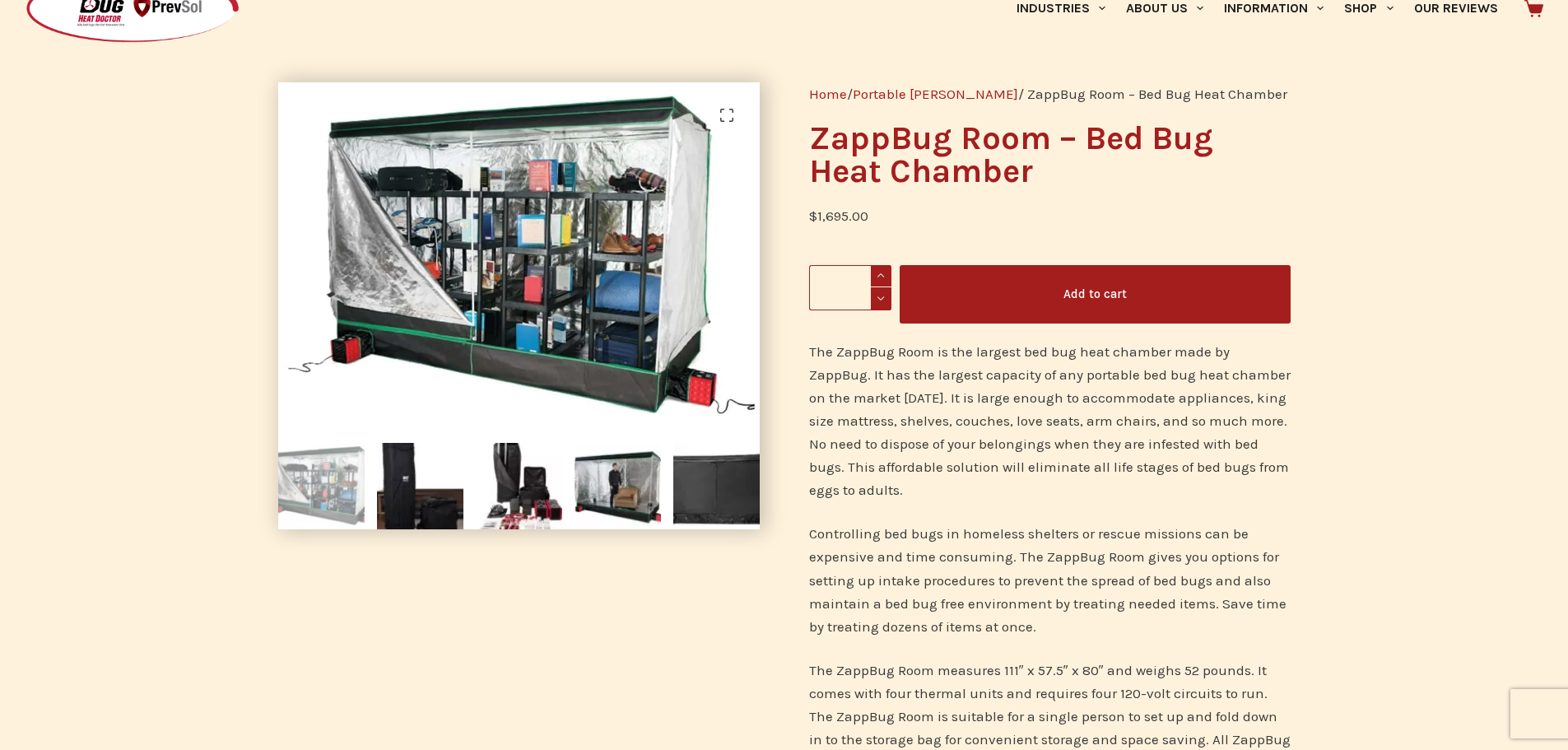
click at [992, 618] on p "Controlling bed bugs in homeless shelters or rescue missions can be expensive a…" at bounding box center [1050, 579] width 482 height 115
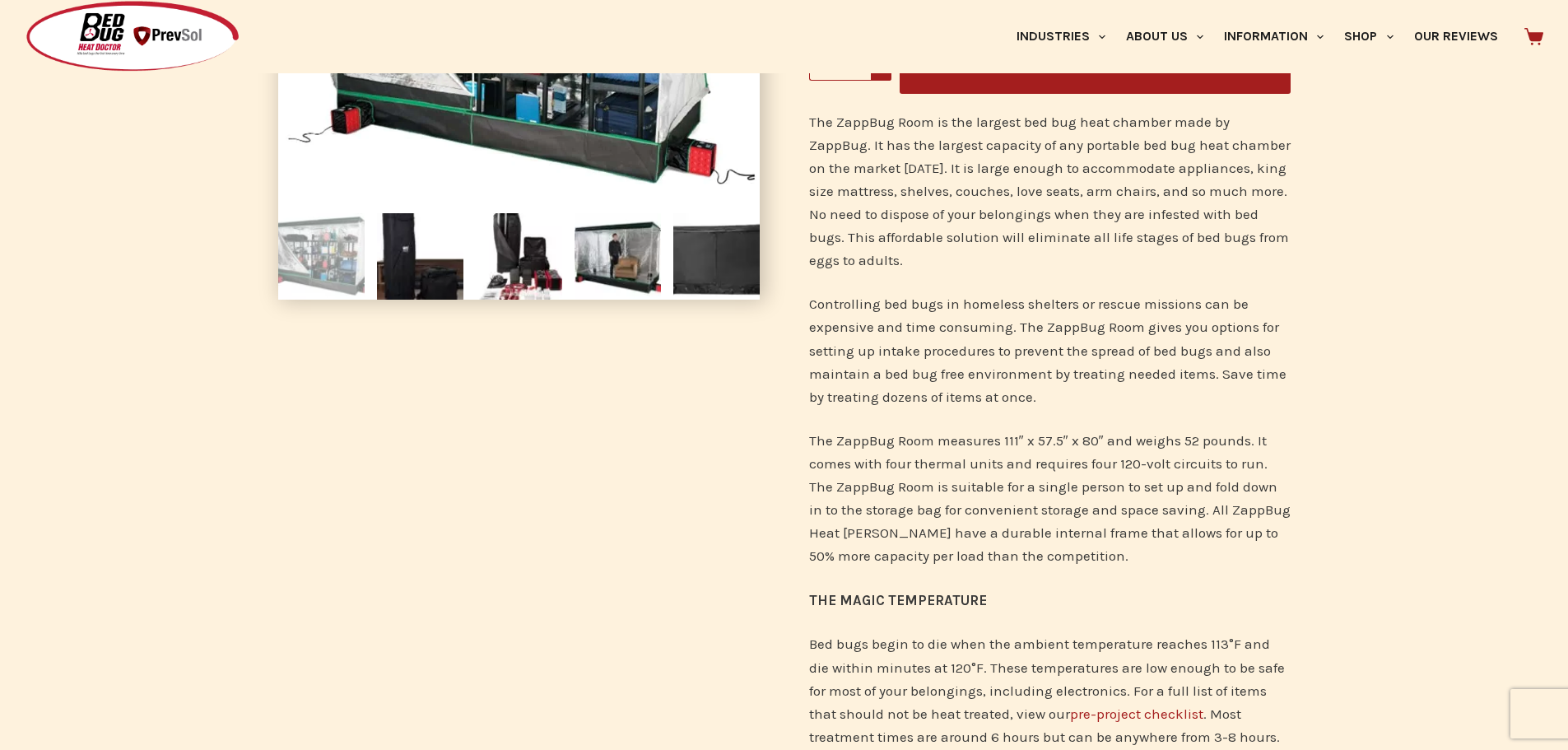
scroll to position [329, 0]
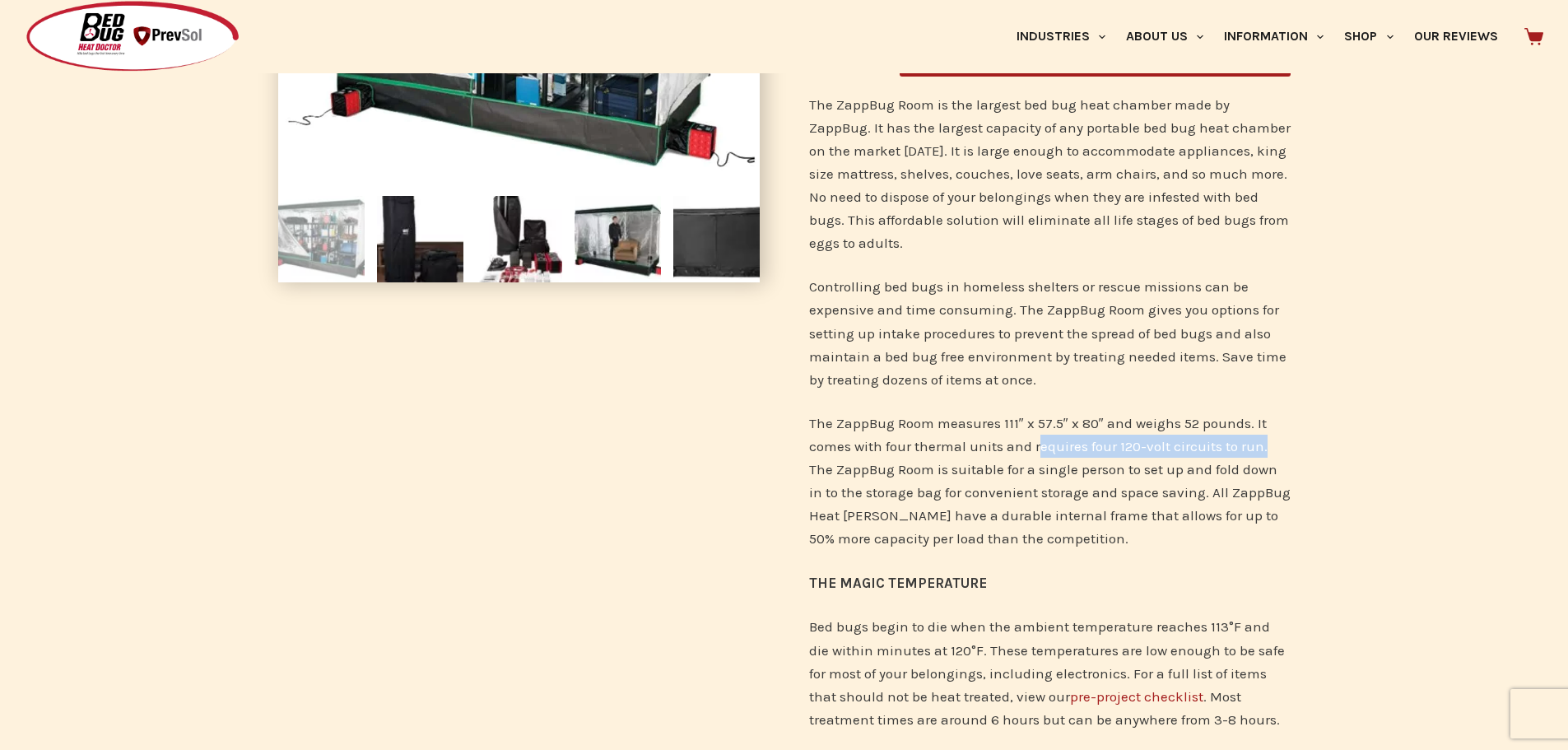
drag, startPoint x: 1037, startPoint y: 442, endPoint x: 1272, endPoint y: 441, distance: 235.0
click at [1272, 441] on p "The ZappBug Room measures 111″ x 57.5″ x 80″ and weighs 52 pounds. It comes wit…" at bounding box center [1050, 480] width 482 height 138
copy p "equires four 120-volt circuits to run."
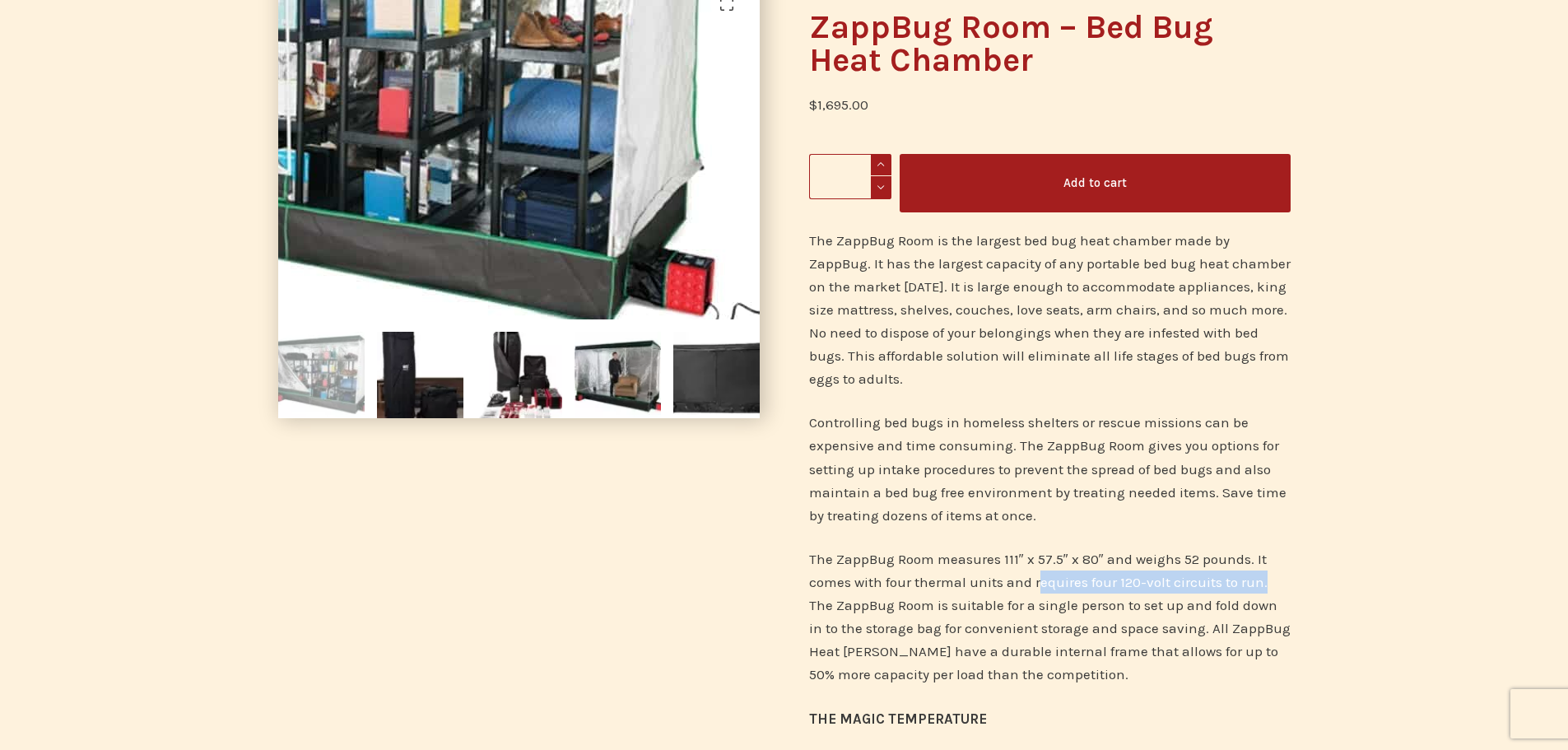
scroll to position [0, 0]
